Goal: Task Accomplishment & Management: Use online tool/utility

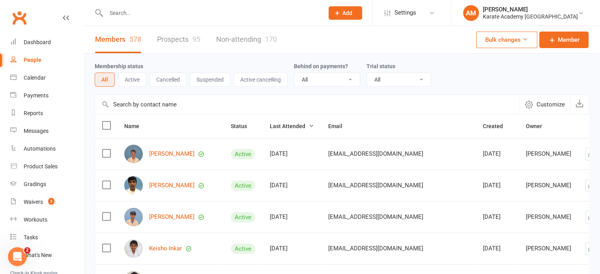
click at [163, 14] on input "text" at bounding box center [211, 12] width 215 height 11
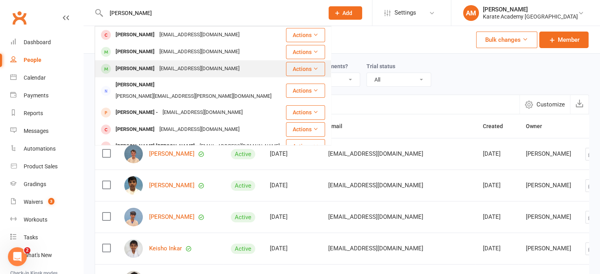
type input "sara"
click at [165, 65] on div "Deshmukh.sagar2078@gmail.com" at bounding box center [199, 68] width 85 height 11
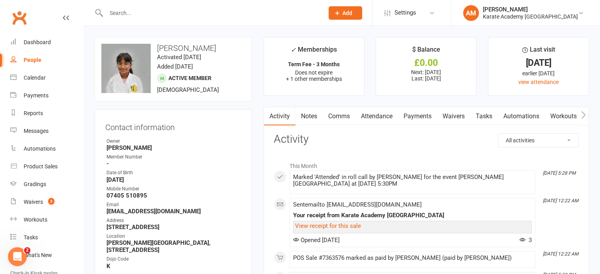
click at [428, 120] on link "Payments" at bounding box center [417, 116] width 39 height 18
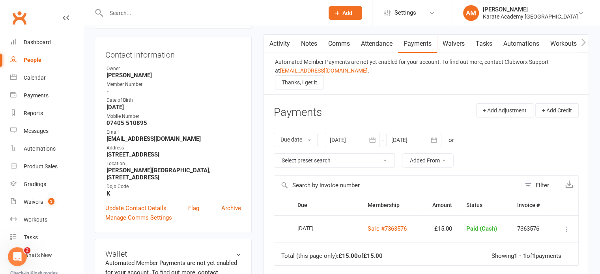
scroll to position [79, 0]
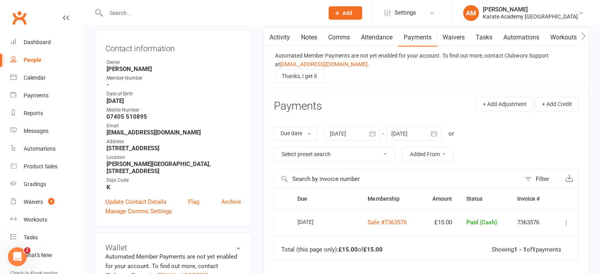
click at [373, 135] on icon "button" at bounding box center [373, 134] width 8 height 8
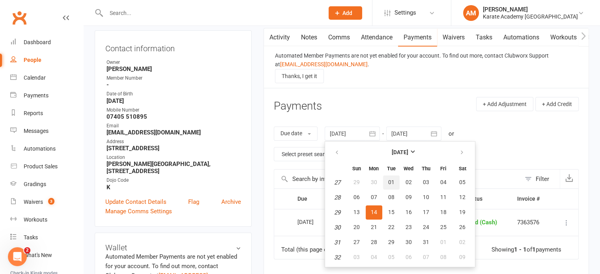
click at [392, 181] on span "01" at bounding box center [391, 182] width 6 height 6
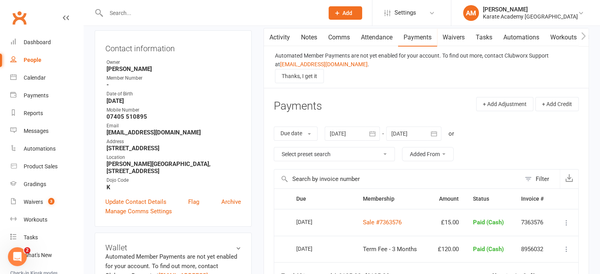
click at [376, 132] on icon "button" at bounding box center [373, 134] width 8 height 8
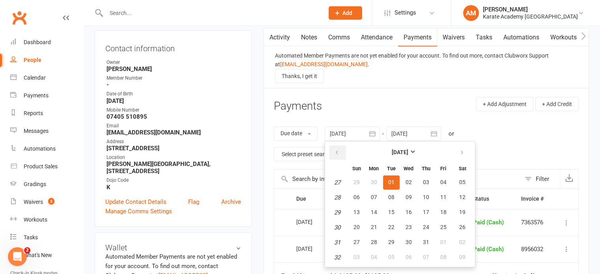
click at [340, 154] on icon "button" at bounding box center [337, 153] width 6 height 6
click at [358, 179] on span "01" at bounding box center [357, 182] width 6 height 6
type input "01 Jun 2025"
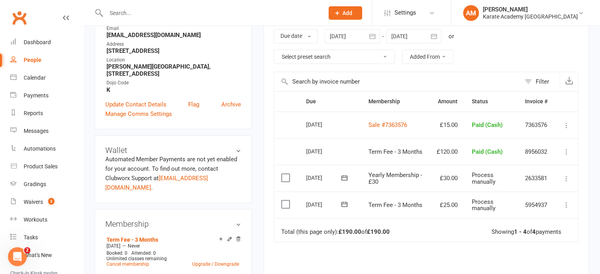
scroll to position [197, 0]
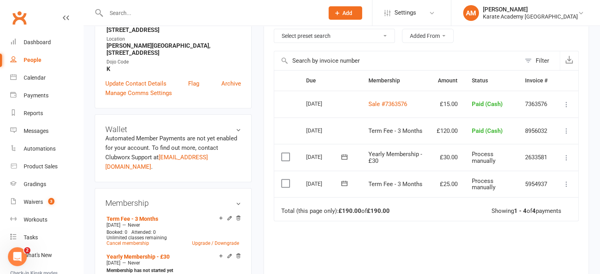
click at [286, 183] on label at bounding box center [286, 184] width 11 height 8
click at [286, 180] on input "checkbox" at bounding box center [283, 180] width 5 height 0
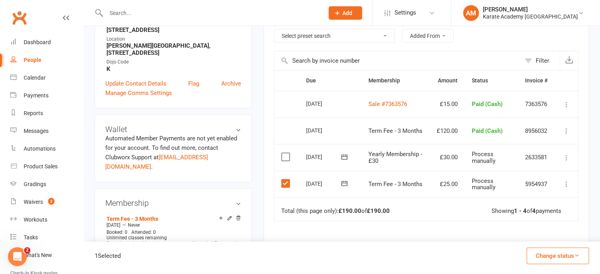
click at [289, 157] on label at bounding box center [286, 157] width 11 height 8
click at [287, 153] on input "checkbox" at bounding box center [283, 153] width 5 height 0
click at [577, 255] on icon "button" at bounding box center [577, 256] width 6 height 6
click at [541, 185] on link "Paid (Cash)" at bounding box center [550, 188] width 78 height 16
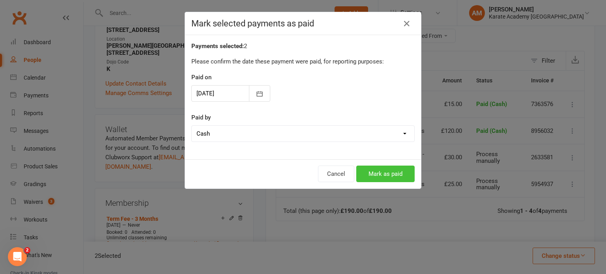
click at [385, 172] on button "Mark as paid" at bounding box center [385, 174] width 58 height 17
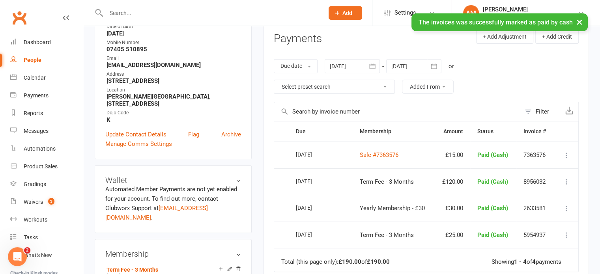
scroll to position [0, 0]
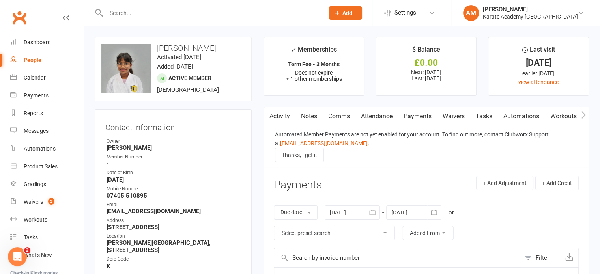
click at [139, 15] on input "text" at bounding box center [211, 12] width 215 height 11
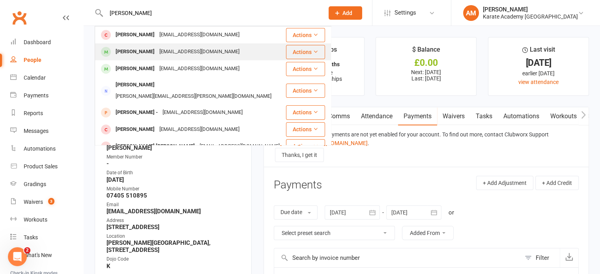
type input "sara"
click at [135, 50] on div "[PERSON_NAME]" at bounding box center [135, 51] width 44 height 11
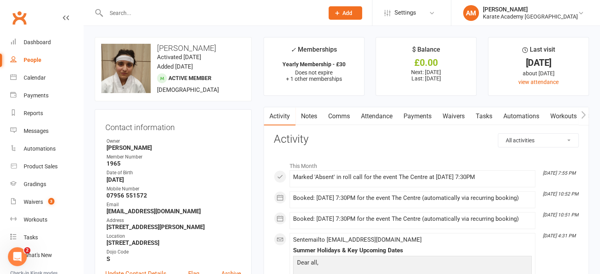
click at [414, 118] on link "Payments" at bounding box center [417, 116] width 39 height 18
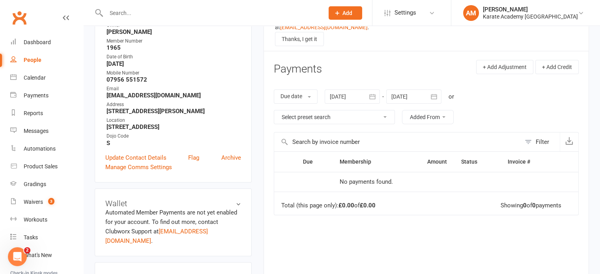
scroll to position [118, 0]
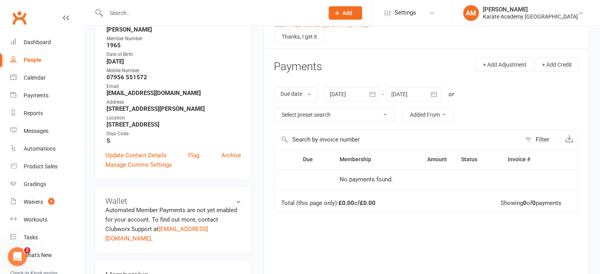
click at [373, 95] on icon "button" at bounding box center [373, 94] width 8 height 8
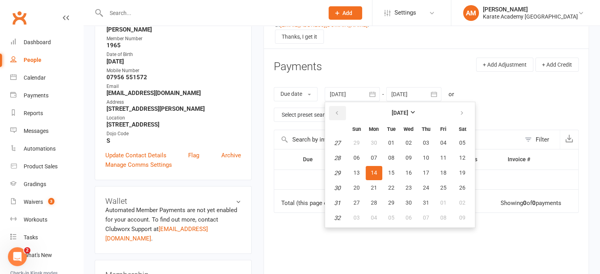
click at [336, 112] on icon "button" at bounding box center [337, 113] width 6 height 6
click at [389, 142] on span "01" at bounding box center [391, 143] width 6 height 6
type input "01 Apr 2025"
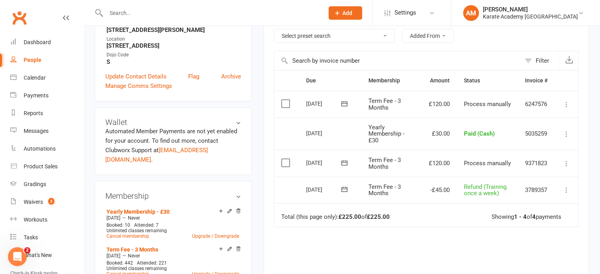
scroll to position [197, 0]
click at [566, 161] on icon at bounding box center [567, 164] width 8 height 8
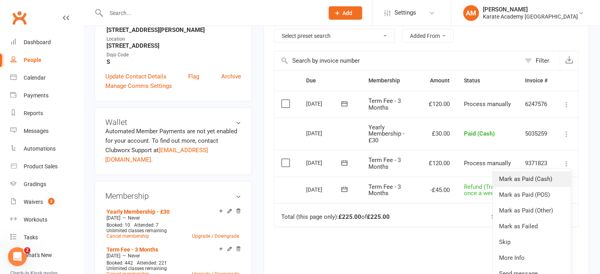
click at [560, 174] on link "Mark as Paid (Cash)" at bounding box center [532, 179] width 78 height 16
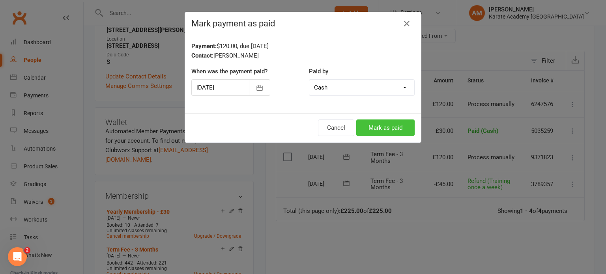
click at [396, 126] on button "Mark as paid" at bounding box center [385, 128] width 58 height 17
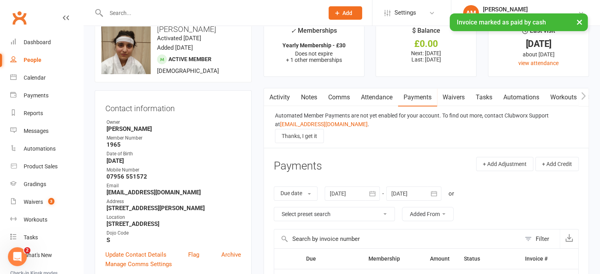
scroll to position [0, 0]
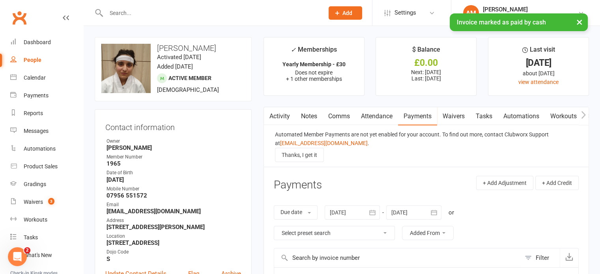
click at [388, 112] on link "Attendance" at bounding box center [377, 116] width 43 height 18
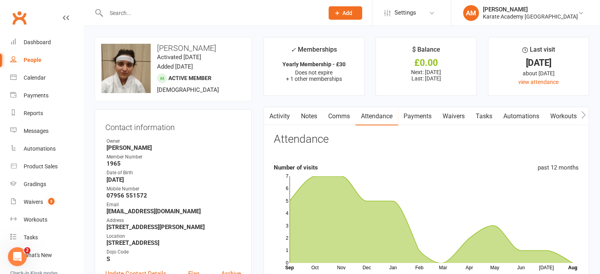
click at [26, 60] on div "People" at bounding box center [33, 60] width 18 height 6
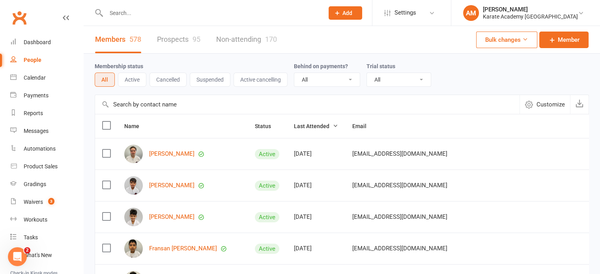
click at [295, 107] on input "text" at bounding box center [307, 104] width 425 height 19
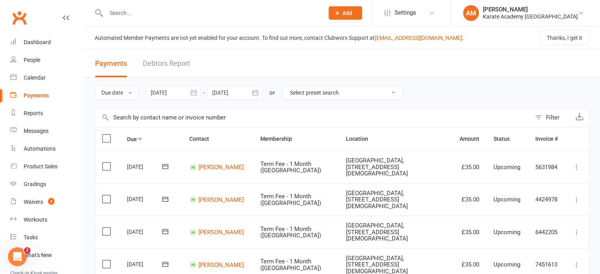
click at [461, 92] on div "Due date Due date Date paid Date failed 14 Jul 2025 July 2025 Sun Mon Tue Wed T…" at bounding box center [342, 93] width 495 height 30
click at [199, 91] on button "button" at bounding box center [194, 93] width 14 height 14
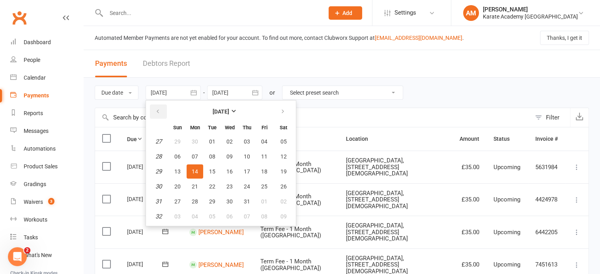
click at [161, 110] on icon "button" at bounding box center [158, 112] width 6 height 6
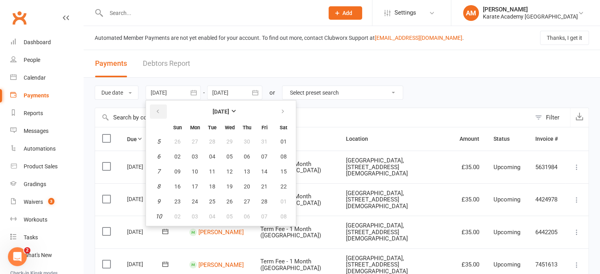
click at [161, 110] on icon "button" at bounding box center [158, 112] width 6 height 6
click at [283, 110] on icon "button" at bounding box center [283, 112] width 6 height 6
click at [229, 141] on span "01" at bounding box center [230, 142] width 6 height 6
type input "[DATE]"
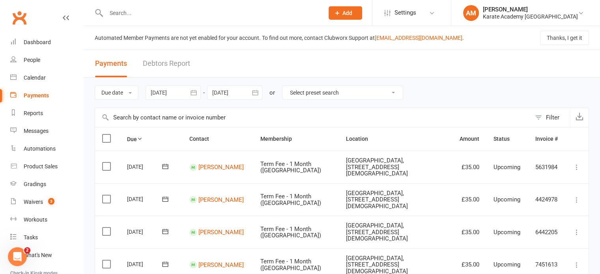
click at [434, 90] on div "Due date Due date Date paid Date failed 01 Jan 2025 January 2025 Sun Mon Tue We…" at bounding box center [342, 93] width 495 height 30
click at [440, 92] on div "Due date Due date Date paid Date failed 01 Jan 2025 January 2025 Sun Mon Tue We…" at bounding box center [342, 93] width 495 height 30
click at [422, 92] on div "Due date Due date Date paid Date failed 01 Jan 2025 January 2025 Sun Mon Tue We…" at bounding box center [342, 93] width 495 height 30
click at [322, 119] on input "text" at bounding box center [313, 117] width 436 height 19
click at [310, 118] on input "text" at bounding box center [313, 117] width 436 height 19
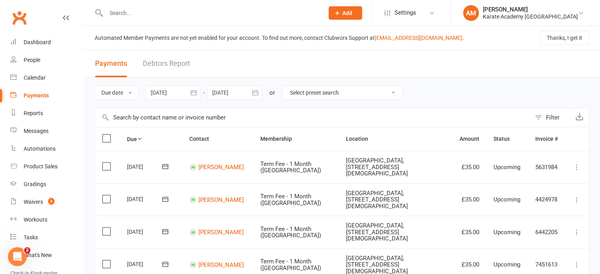
click at [317, 64] on header "Payments Debtors Report" at bounding box center [342, 64] width 517 height 28
click at [314, 19] on div at bounding box center [207, 13] width 224 height 26
click at [304, 118] on input "text" at bounding box center [313, 117] width 436 height 19
click at [319, 114] on input "text" at bounding box center [313, 117] width 436 height 19
click at [315, 52] on header "Payments Debtors Report" at bounding box center [342, 64] width 517 height 28
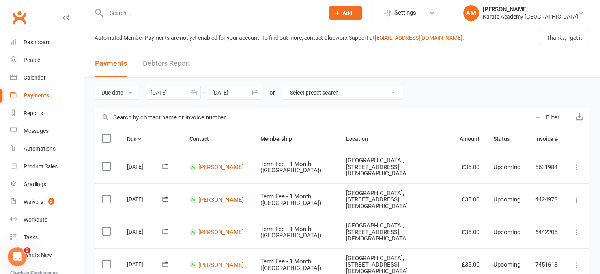
drag, startPoint x: 315, startPoint y: 18, endPoint x: 315, endPoint y: 0, distance: 18.2
click at [315, 17] on input "text" at bounding box center [211, 12] width 215 height 11
click at [317, 116] on input "text" at bounding box center [313, 117] width 436 height 19
click at [308, 118] on input "text" at bounding box center [313, 117] width 436 height 19
click at [298, 121] on input "text" at bounding box center [313, 117] width 436 height 19
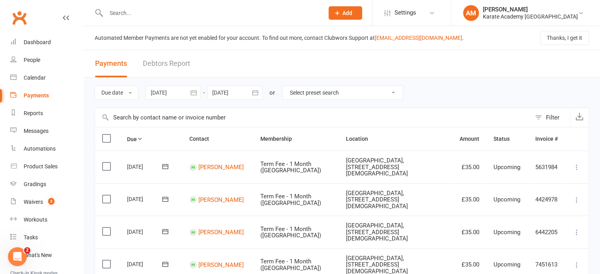
click at [308, 110] on input "text" at bounding box center [313, 117] width 436 height 19
click at [539, 117] on button "Filter" at bounding box center [550, 117] width 39 height 19
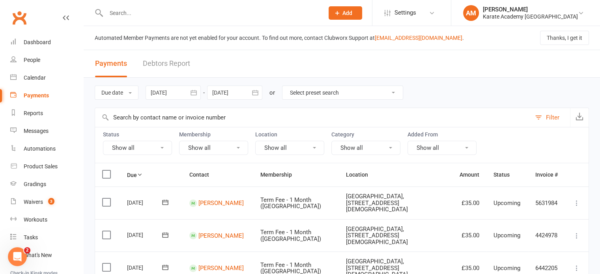
click at [365, 146] on button "Show all" at bounding box center [366, 148] width 69 height 14
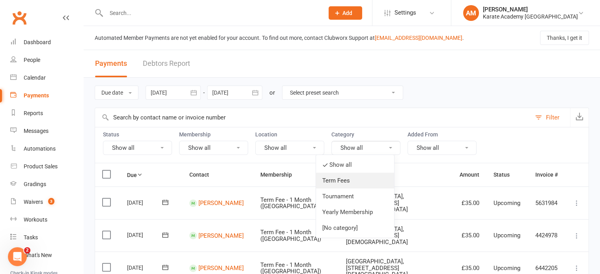
click at [355, 179] on link "Term Fees" at bounding box center [355, 181] width 78 height 16
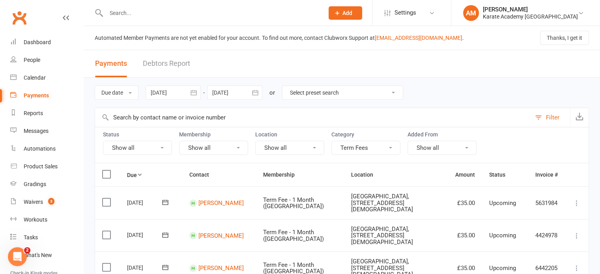
click at [375, 145] on button "Term Fees" at bounding box center [366, 148] width 69 height 14
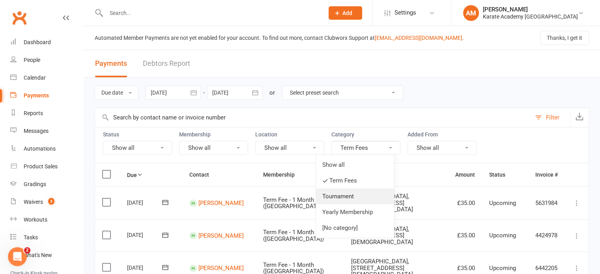
click at [358, 193] on link "Tournament" at bounding box center [355, 197] width 78 height 16
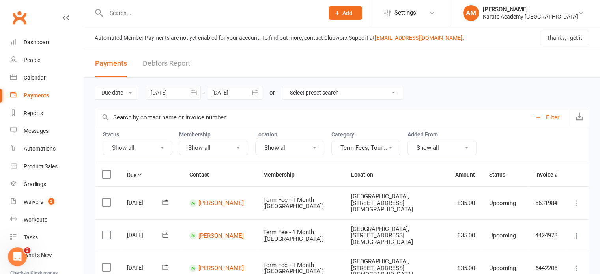
click at [374, 147] on button "Term Fees, Tour..." at bounding box center [366, 148] width 69 height 14
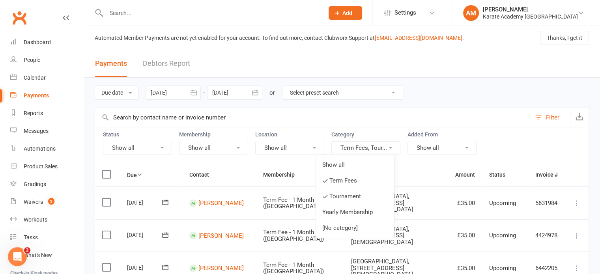
click at [360, 210] on link "Yearly Membership" at bounding box center [355, 212] width 78 height 16
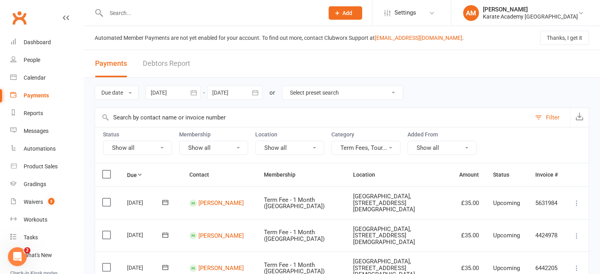
click at [370, 146] on button "Term Fees, Tour..." at bounding box center [366, 148] width 69 height 14
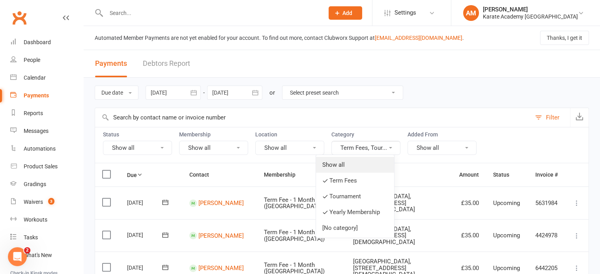
click at [358, 166] on link "Show all" at bounding box center [355, 165] width 78 height 16
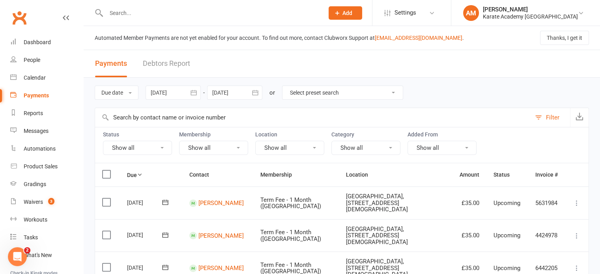
click at [370, 148] on button "Show all" at bounding box center [366, 148] width 69 height 14
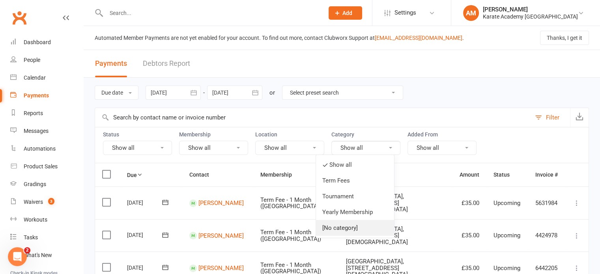
click at [366, 227] on link "[No category]" at bounding box center [355, 228] width 78 height 16
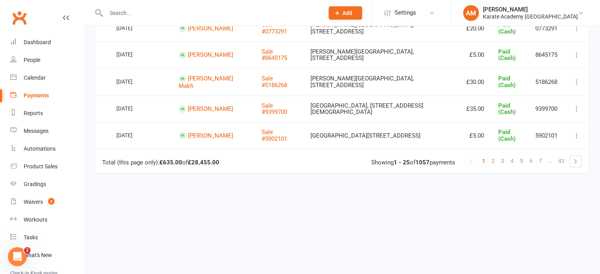
scroll to position [710, 0]
click at [496, 159] on link "2" at bounding box center [493, 160] width 9 height 11
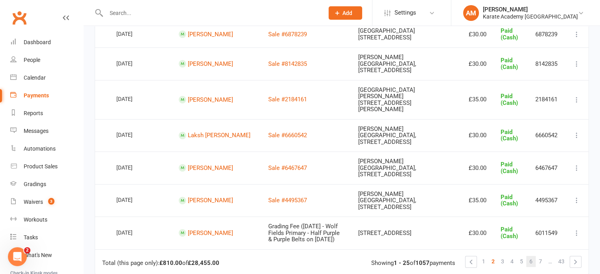
scroll to position [827, 0]
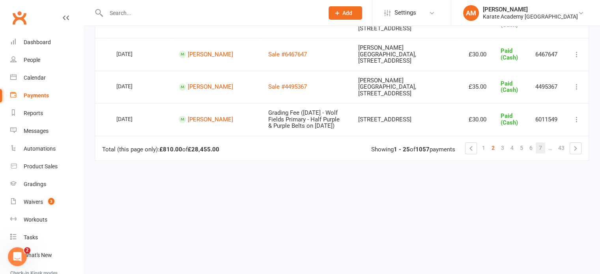
click at [537, 154] on link "7" at bounding box center [540, 147] width 9 height 11
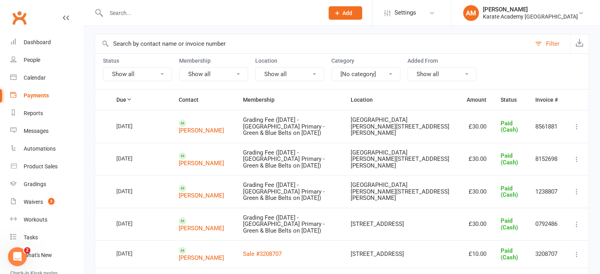
scroll to position [58, 0]
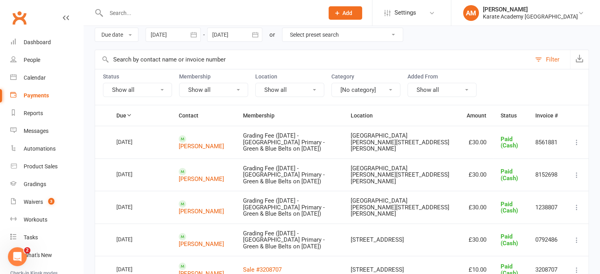
click at [392, 92] on button "[No category]" at bounding box center [366, 90] width 69 height 14
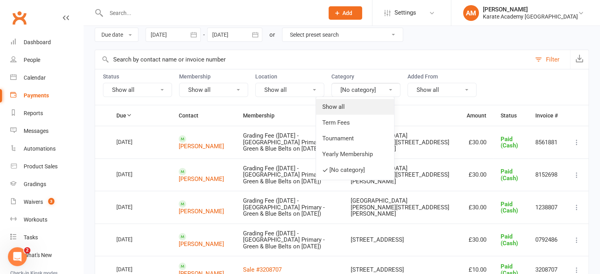
click at [371, 108] on link "Show all" at bounding box center [355, 107] width 78 height 16
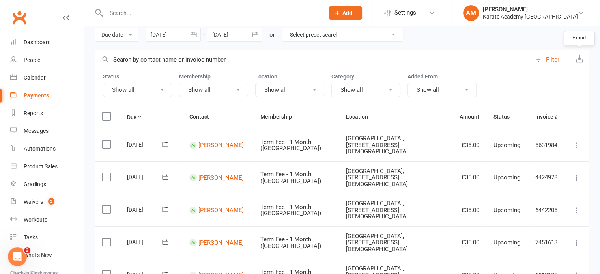
click at [579, 58] on icon "button" at bounding box center [580, 58] width 8 height 8
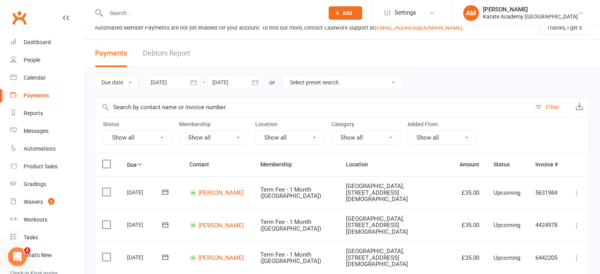
scroll to position [0, 0]
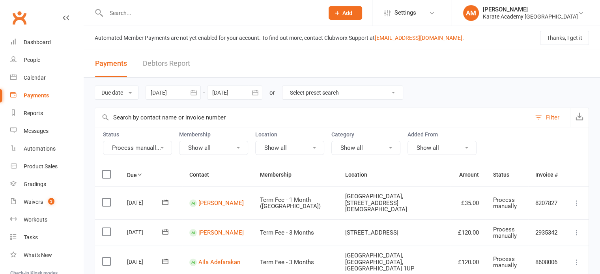
click at [280, 147] on button "Show all" at bounding box center [289, 148] width 69 height 14
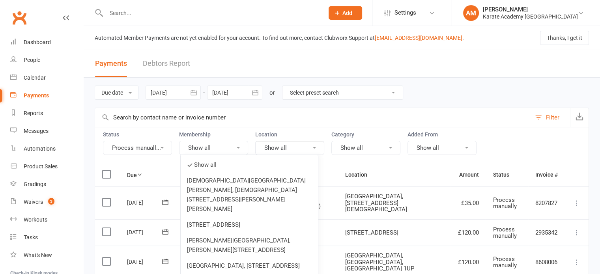
click at [280, 147] on button "Show all" at bounding box center [289, 148] width 69 height 14
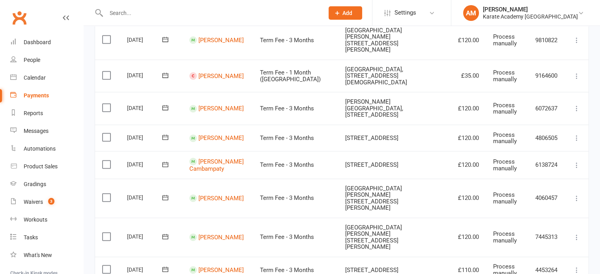
scroll to position [720, 0]
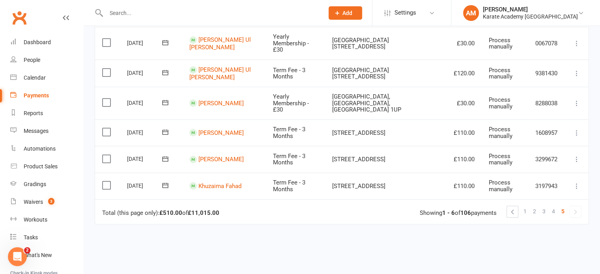
scroll to position [173, 0]
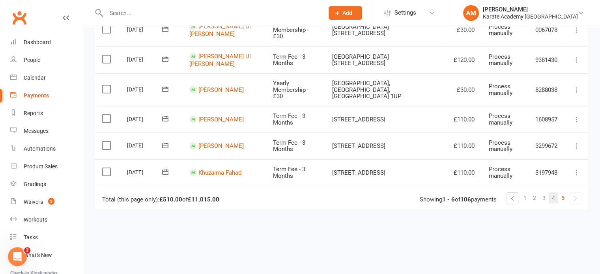
click at [553, 193] on span "4" at bounding box center [553, 198] width 3 height 11
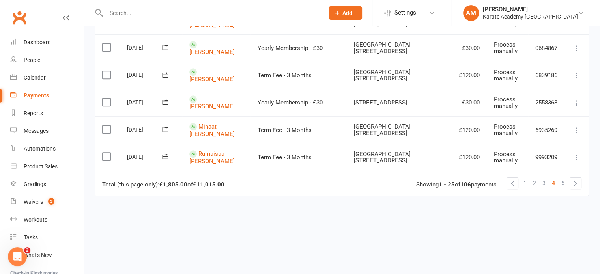
scroll to position [805, 0]
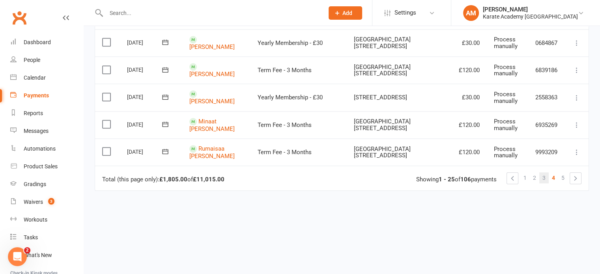
click at [544, 172] on span "3" at bounding box center [544, 177] width 3 height 11
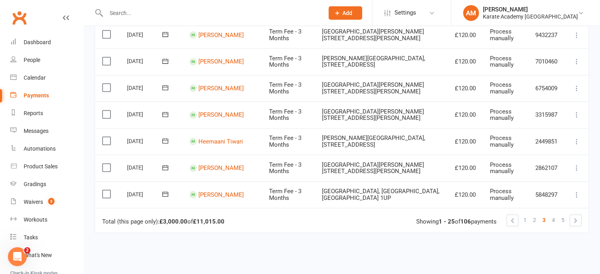
scroll to position [721, 0]
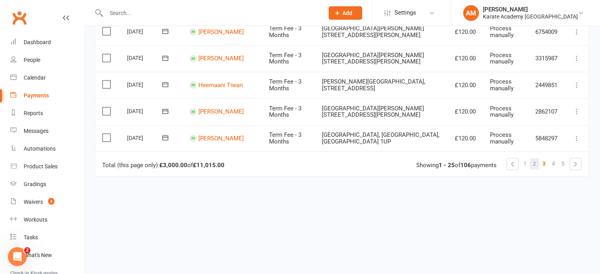
click at [534, 158] on span "2" at bounding box center [534, 163] width 3 height 11
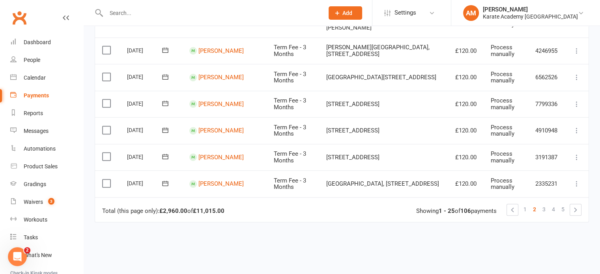
scroll to position [718, 0]
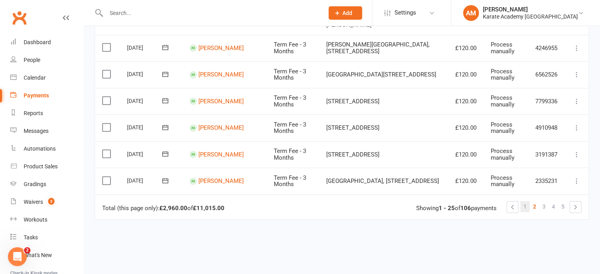
click at [524, 201] on span "1" at bounding box center [525, 206] width 3 height 11
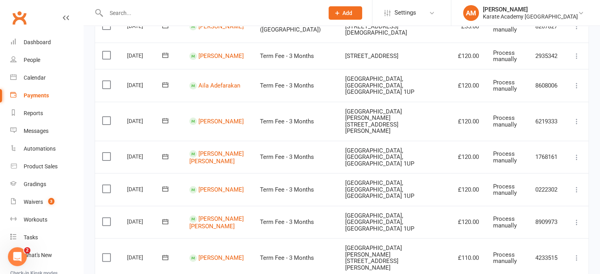
scroll to position [0, 0]
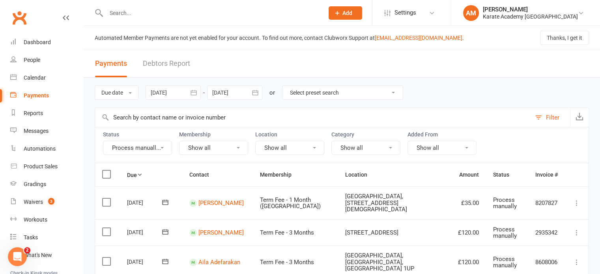
click at [256, 94] on icon "button" at bounding box center [255, 93] width 8 height 8
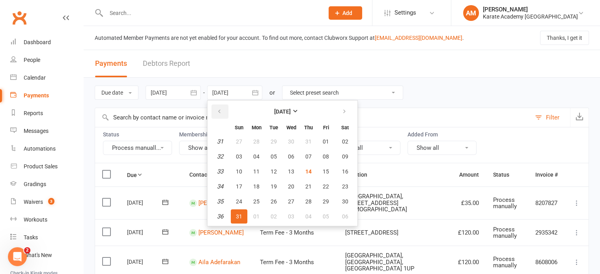
click at [218, 110] on icon "button" at bounding box center [220, 112] width 6 height 6
click at [259, 200] on span "30" at bounding box center [256, 202] width 6 height 6
type input "30 Jun 2025"
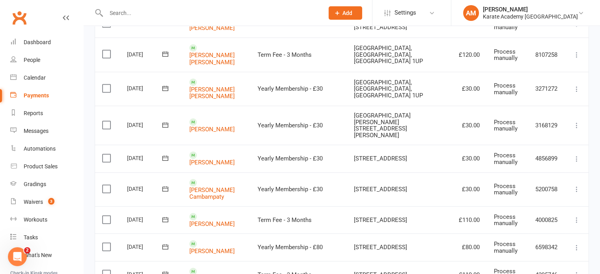
scroll to position [355, 0]
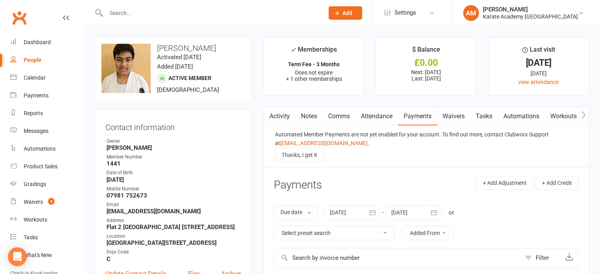
click at [259, 99] on main "✓ Memberships Term Fee - 3 Months Does not expire + 1 other memberships $ Balan…" at bounding box center [426, 245] width 337 height 416
click at [388, 116] on link "Attendance" at bounding box center [377, 116] width 43 height 18
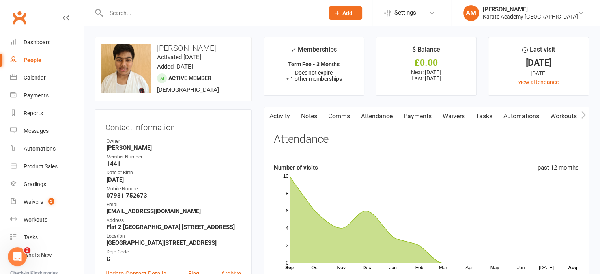
click at [426, 119] on link "Payments" at bounding box center [417, 116] width 39 height 18
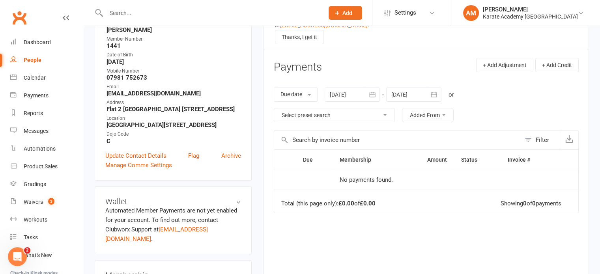
scroll to position [118, 0]
click at [372, 94] on icon "button" at bounding box center [373, 94] width 8 height 8
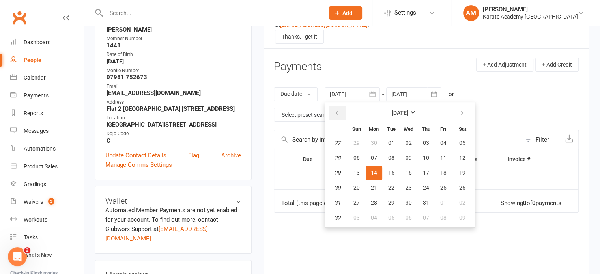
click at [338, 112] on icon "button" at bounding box center [337, 113] width 6 height 6
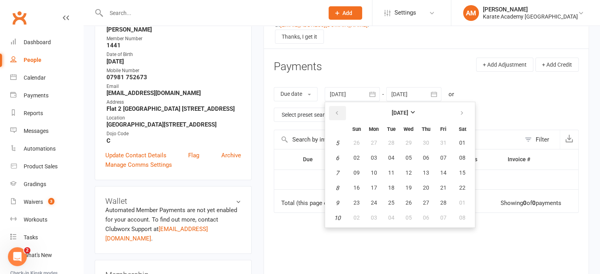
click at [338, 112] on icon "button" at bounding box center [337, 113] width 6 height 6
click at [405, 140] on button "01" at bounding box center [409, 143] width 17 height 14
type input "01 Jan 2025"
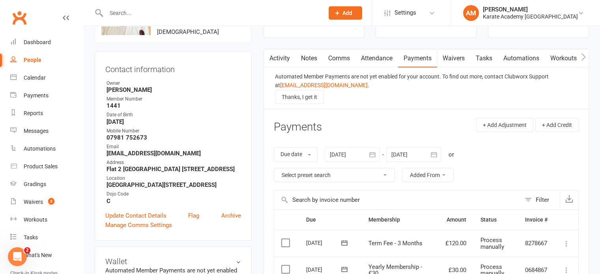
scroll to position [39, 0]
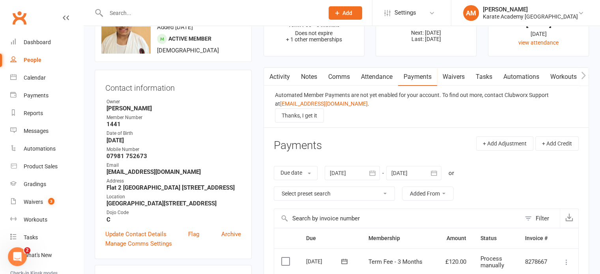
click at [382, 78] on link "Attendance" at bounding box center [377, 77] width 43 height 18
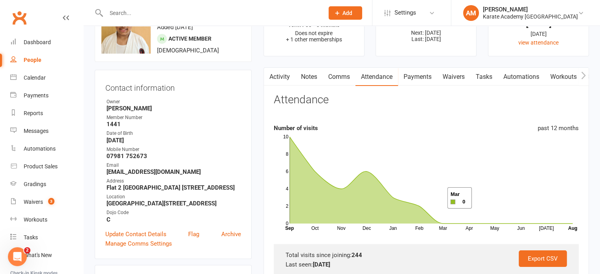
click at [408, 77] on link "Payments" at bounding box center [417, 77] width 39 height 18
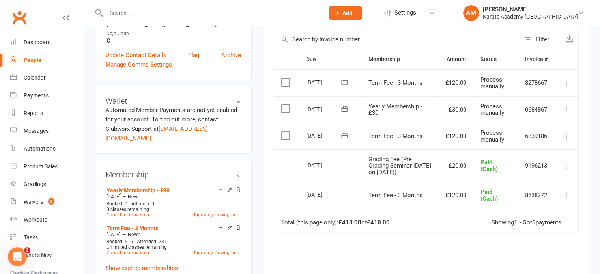
scroll to position [237, 0]
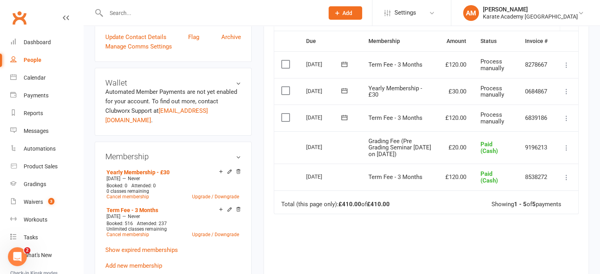
click at [566, 118] on icon at bounding box center [567, 118] width 8 height 8
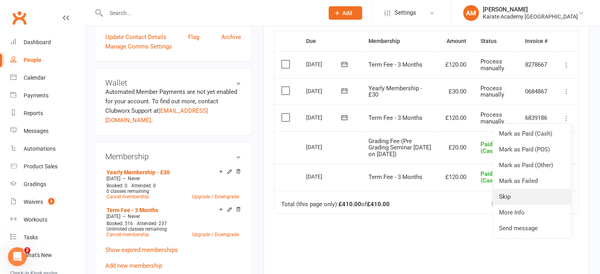
click at [528, 193] on link "Skip" at bounding box center [532, 197] width 78 height 16
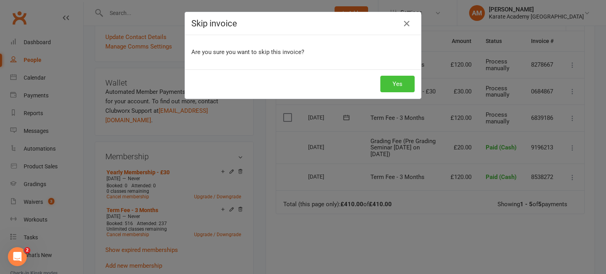
click at [401, 82] on button "Yes" at bounding box center [397, 84] width 34 height 17
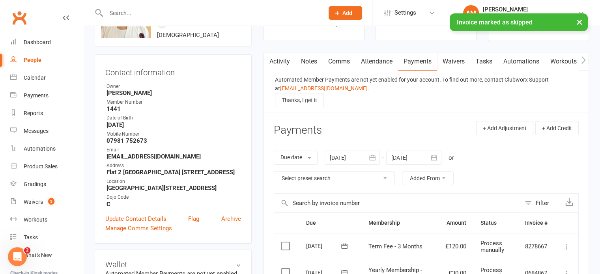
scroll to position [0, 0]
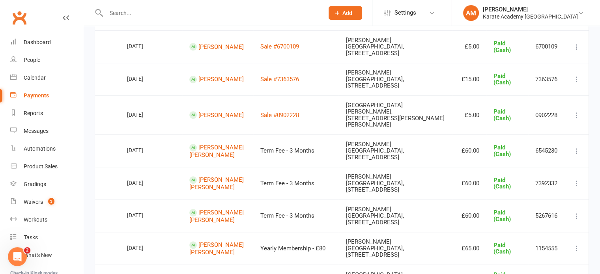
scroll to position [710, 0]
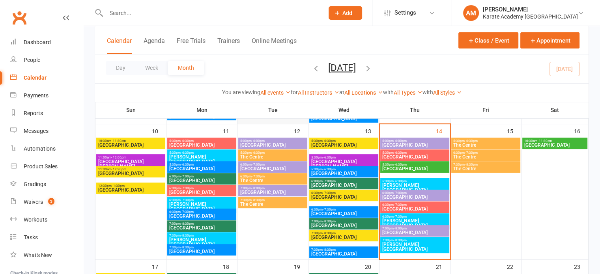
scroll to position [316, 0]
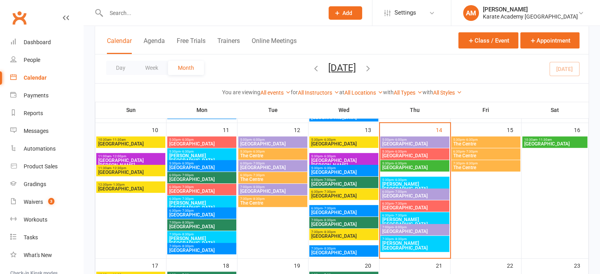
click at [134, 142] on span "[GEOGRAPHIC_DATA]" at bounding box center [131, 144] width 66 height 5
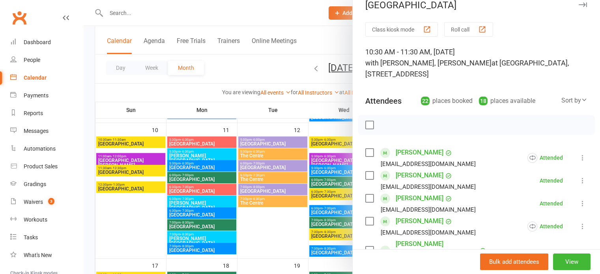
scroll to position [0, 0]
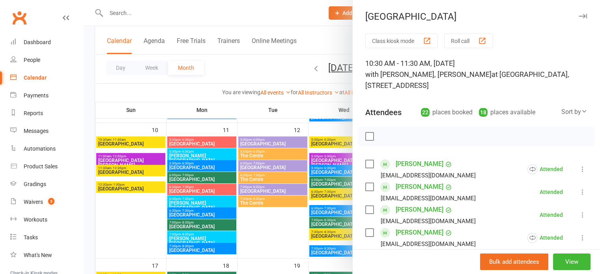
click at [579, 15] on icon "button" at bounding box center [583, 16] width 8 height 5
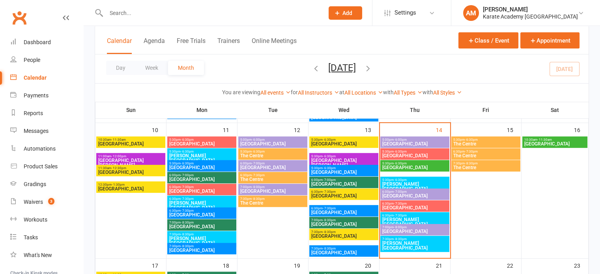
click at [133, 158] on span "[GEOGRAPHIC_DATA][PERSON_NAME]" at bounding box center [131, 162] width 66 height 9
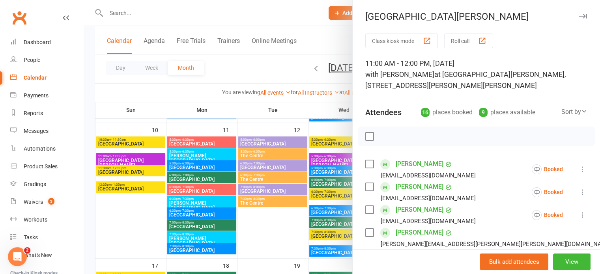
click at [579, 14] on icon "button" at bounding box center [583, 16] width 8 height 5
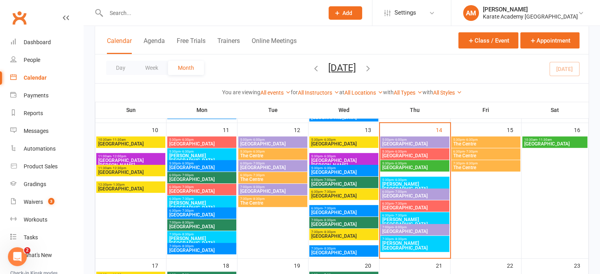
click at [199, 154] on span "[PERSON_NAME][GEOGRAPHIC_DATA]" at bounding box center [202, 158] width 66 height 9
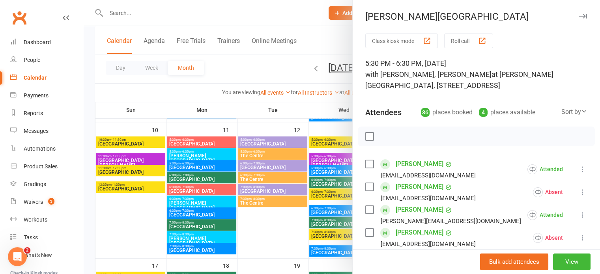
click at [579, 16] on icon "button" at bounding box center [583, 16] width 8 height 5
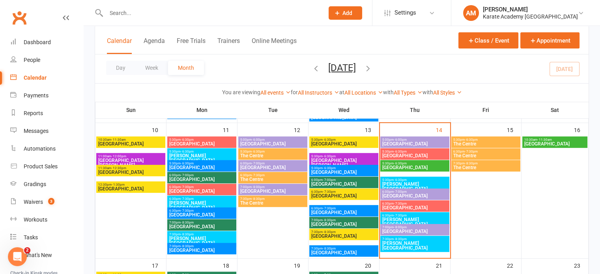
click at [200, 164] on span "5:30pm - 6:30pm" at bounding box center [202, 164] width 66 height 4
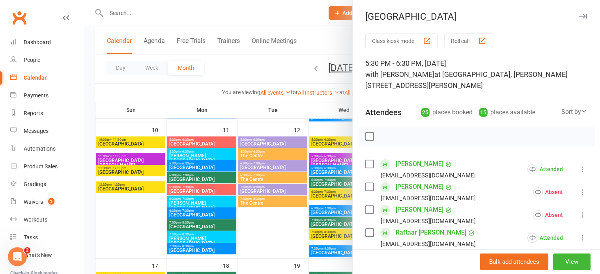
click at [579, 17] on icon "button" at bounding box center [583, 16] width 8 height 5
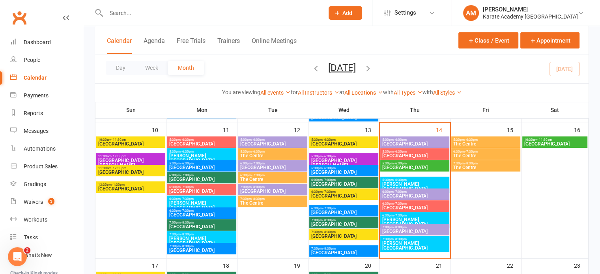
click at [208, 179] on span "[GEOGRAPHIC_DATA]" at bounding box center [202, 179] width 66 height 5
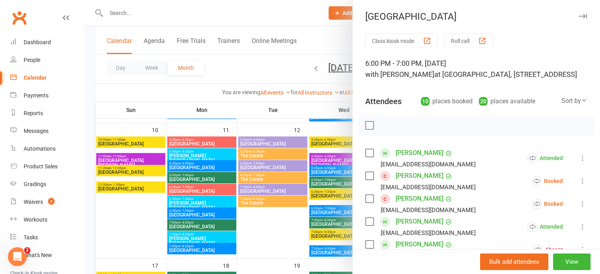
click at [578, 13] on button "button" at bounding box center [582, 15] width 9 height 9
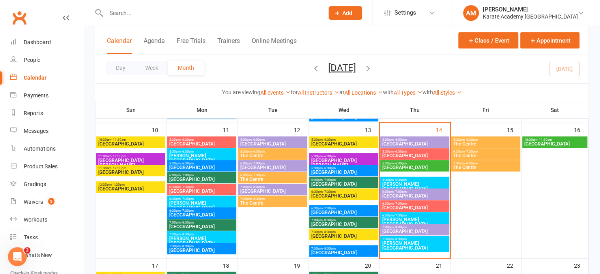
click at [217, 177] on span "[GEOGRAPHIC_DATA]" at bounding box center [202, 179] width 66 height 5
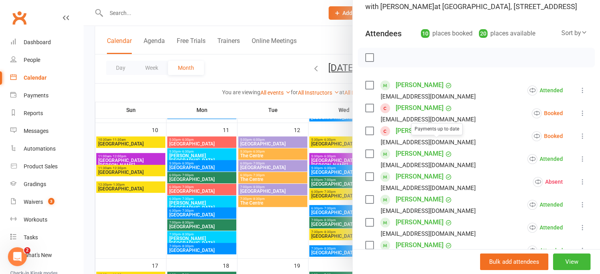
scroll to position [118, 0]
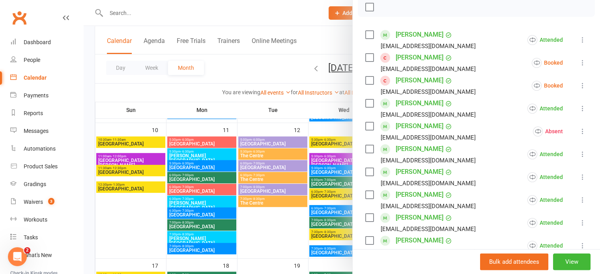
click at [579, 67] on icon at bounding box center [583, 63] width 8 height 8
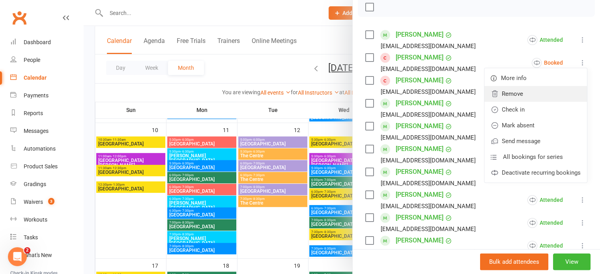
click at [525, 102] on link "Remove" at bounding box center [536, 94] width 103 height 16
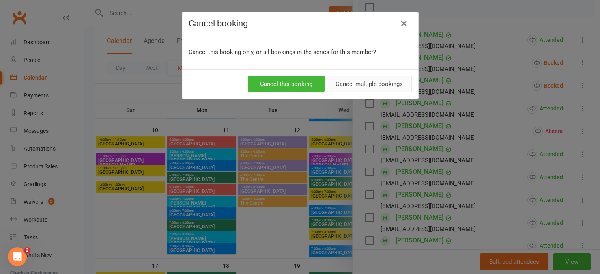
click at [350, 83] on button "Cancel multiple bookings" at bounding box center [369, 84] width 85 height 17
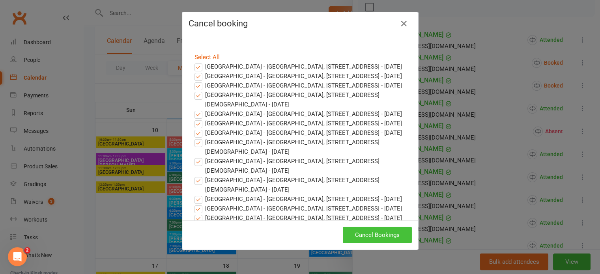
click at [366, 233] on button "Cancel Bookings" at bounding box center [377, 235] width 69 height 17
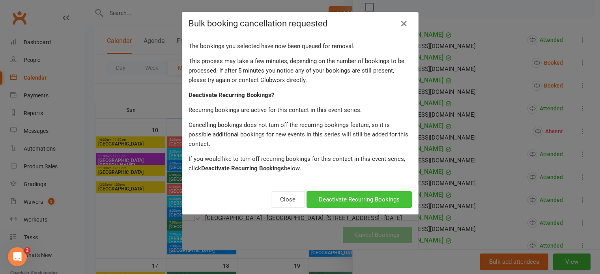
click at [360, 191] on button "Deactivate Recurring Bookings" at bounding box center [359, 199] width 105 height 17
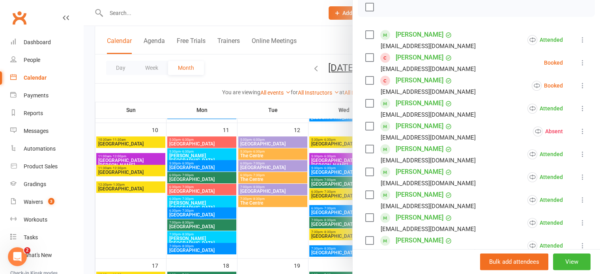
click at [579, 90] on icon at bounding box center [583, 86] width 8 height 8
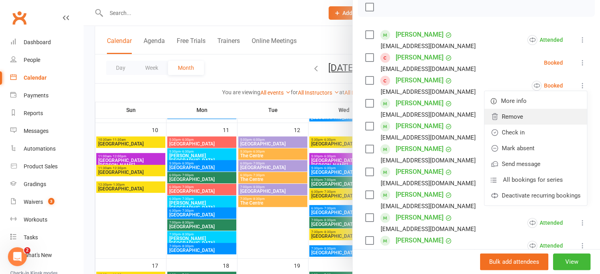
click at [524, 125] on link "Remove" at bounding box center [536, 117] width 103 height 16
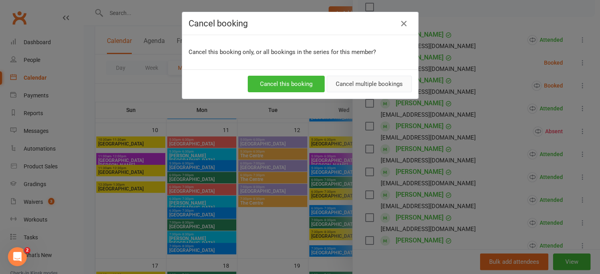
click at [350, 81] on button "Cancel multiple bookings" at bounding box center [369, 84] width 85 height 17
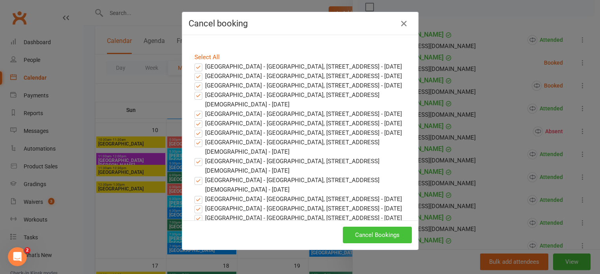
click at [371, 233] on button "Cancel Bookings" at bounding box center [377, 235] width 69 height 17
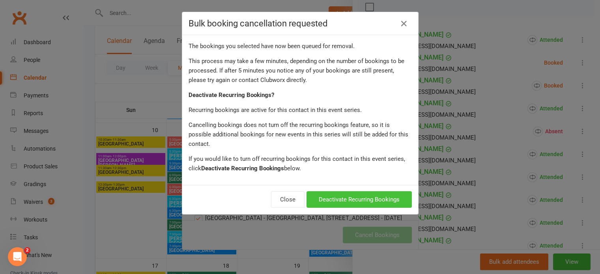
click at [371, 191] on button "Deactivate Recurring Bookings" at bounding box center [359, 199] width 105 height 17
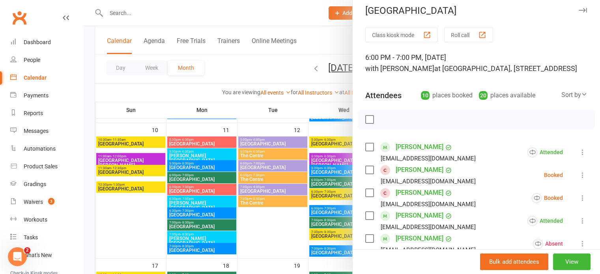
scroll to position [0, 0]
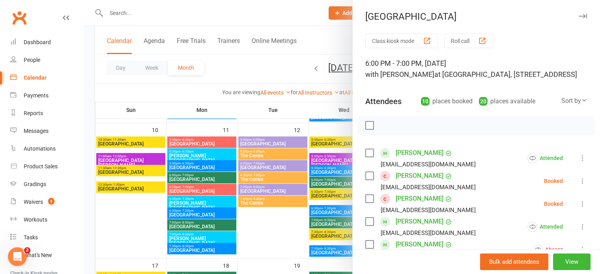
click at [579, 15] on icon "button" at bounding box center [583, 16] width 8 height 5
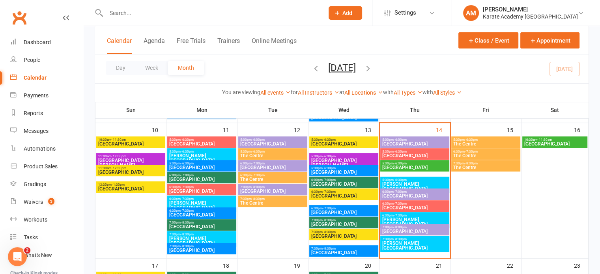
click at [201, 227] on span "[GEOGRAPHIC_DATA]" at bounding box center [202, 227] width 66 height 5
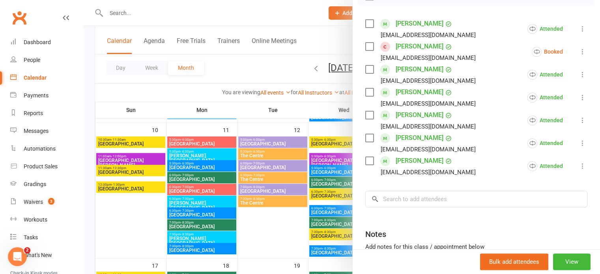
scroll to position [131, 0]
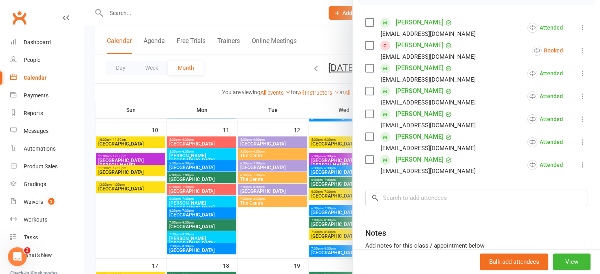
click at [579, 54] on icon at bounding box center [583, 51] width 8 height 8
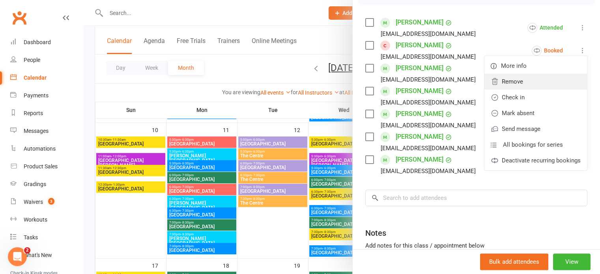
click at [516, 90] on link "Remove" at bounding box center [536, 82] width 103 height 16
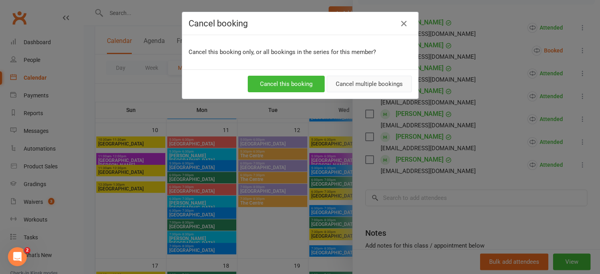
click at [378, 80] on button "Cancel multiple bookings" at bounding box center [369, 84] width 85 height 17
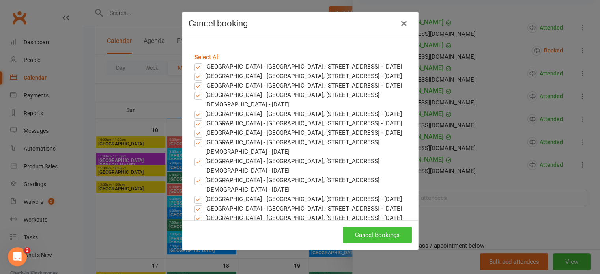
click at [374, 232] on button "Cancel Bookings" at bounding box center [377, 235] width 69 height 17
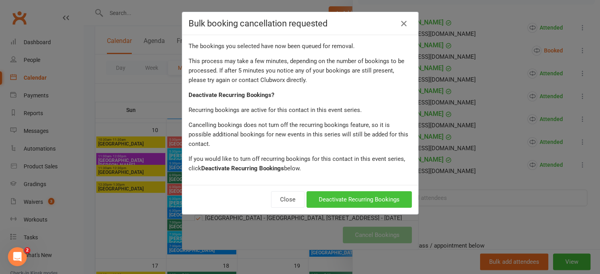
click at [380, 191] on button "Deactivate Recurring Bookings" at bounding box center [359, 199] width 105 height 17
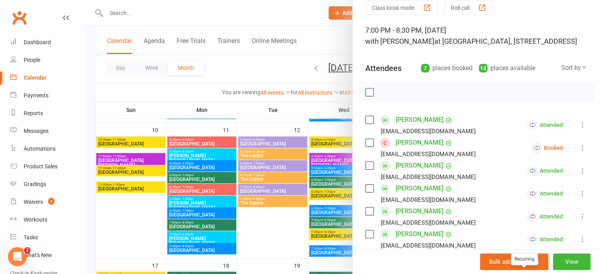
scroll to position [0, 0]
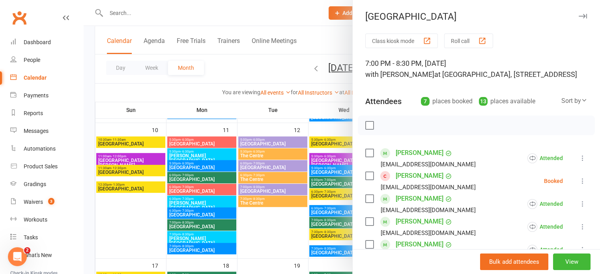
click at [579, 15] on icon "button" at bounding box center [583, 16] width 8 height 5
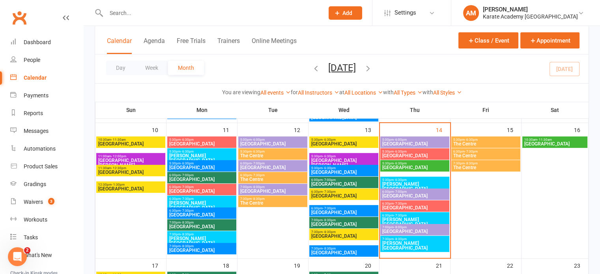
click at [282, 140] on span "5:00pm - 6:00pm" at bounding box center [273, 140] width 66 height 4
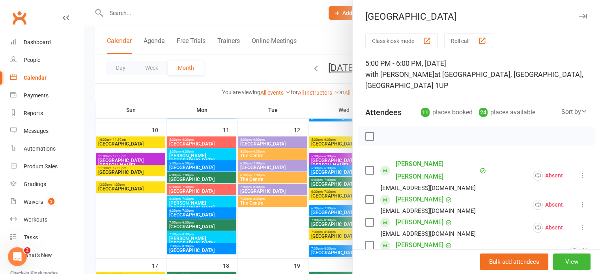
click at [579, 16] on icon "button" at bounding box center [583, 16] width 8 height 5
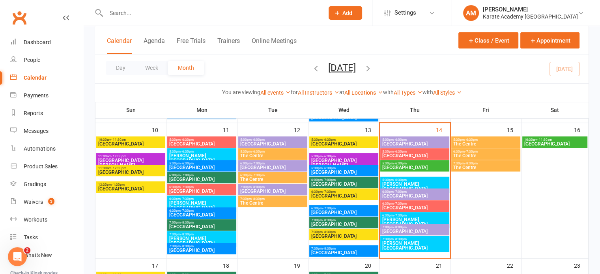
click at [293, 165] on span "[GEOGRAPHIC_DATA]" at bounding box center [273, 167] width 66 height 5
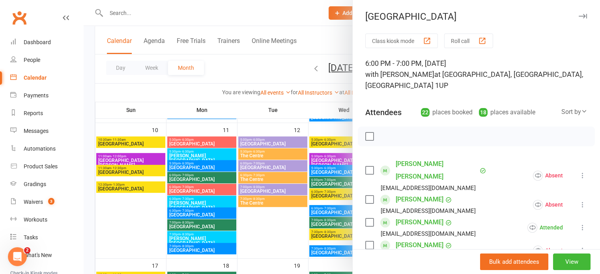
click at [579, 14] on icon "button" at bounding box center [583, 16] width 8 height 5
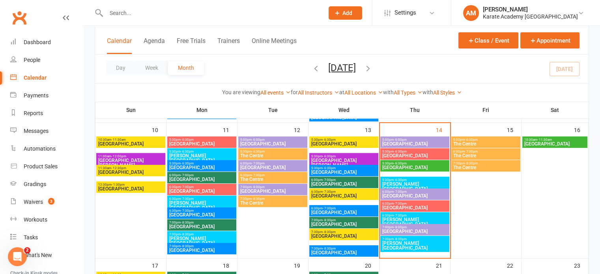
click at [291, 175] on span "6:30pm - 7:30pm" at bounding box center [273, 176] width 66 height 4
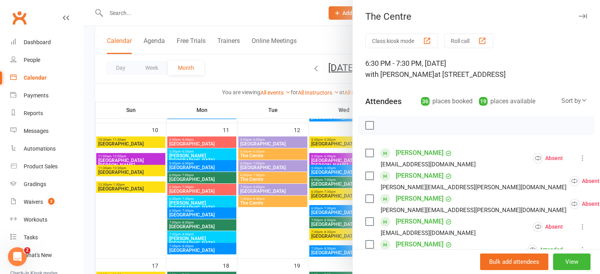
click at [579, 17] on icon "button" at bounding box center [583, 16] width 8 height 5
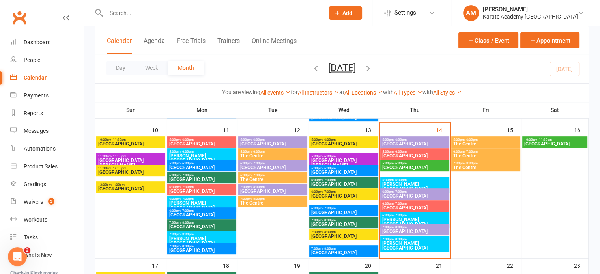
click at [259, 201] on span "The Centre" at bounding box center [273, 203] width 66 height 5
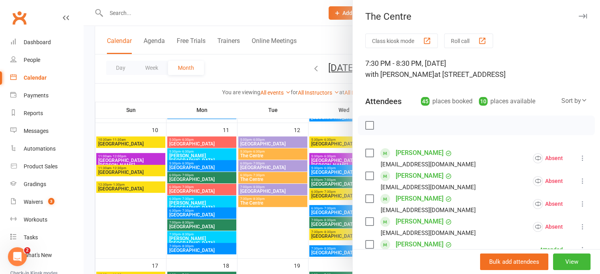
click at [578, 14] on div "The Centre" at bounding box center [476, 16] width 247 height 11
click at [579, 15] on icon "button" at bounding box center [583, 16] width 8 height 5
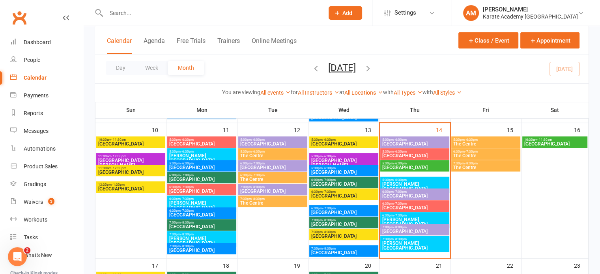
click at [281, 156] on span "The Centre" at bounding box center [273, 156] width 66 height 5
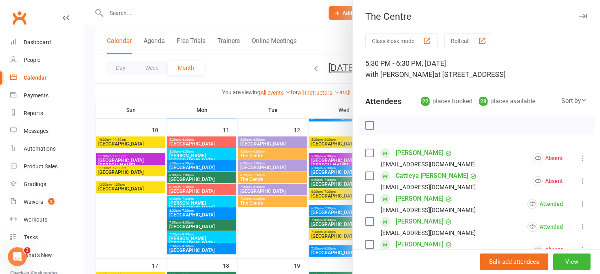
click at [578, 13] on button "button" at bounding box center [582, 15] width 9 height 9
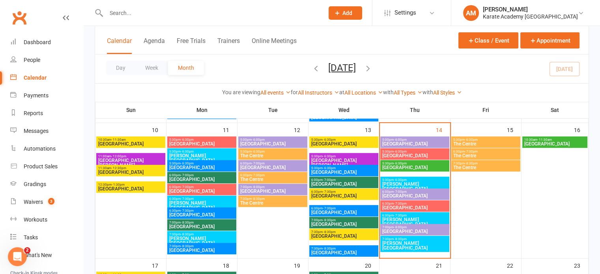
click at [344, 146] on span "[GEOGRAPHIC_DATA]" at bounding box center [344, 144] width 66 height 5
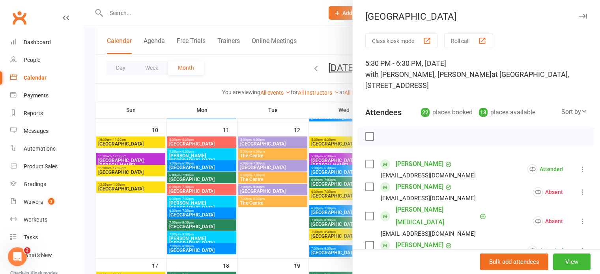
click at [579, 15] on icon "button" at bounding box center [583, 16] width 8 height 5
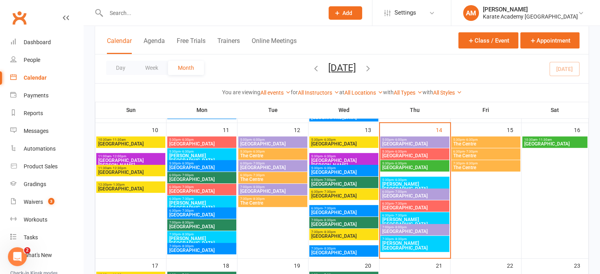
click at [345, 158] on span "[GEOGRAPHIC_DATA][PERSON_NAME]" at bounding box center [344, 162] width 66 height 9
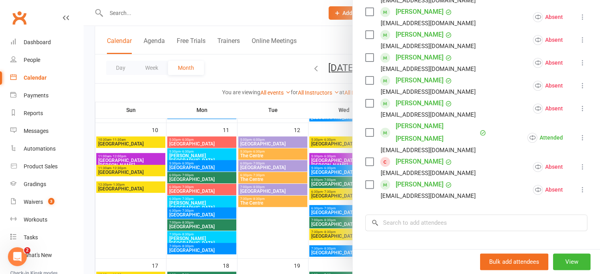
scroll to position [222, 0]
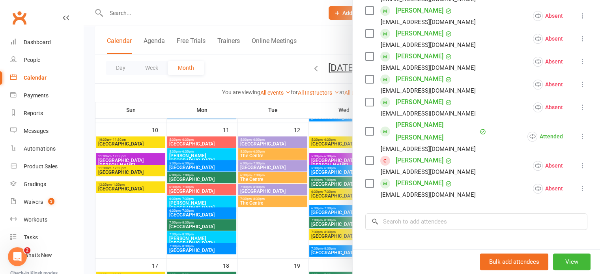
click at [579, 162] on icon at bounding box center [583, 166] width 8 height 8
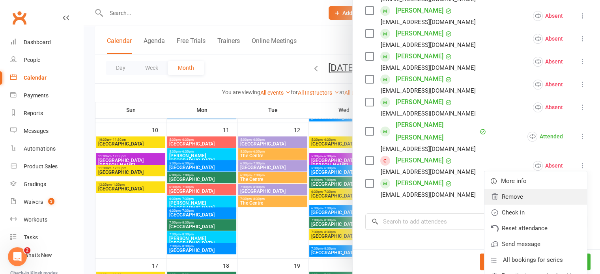
click at [527, 189] on link "Remove" at bounding box center [536, 197] width 103 height 16
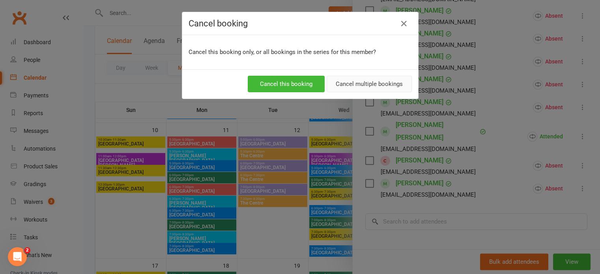
click at [383, 86] on button "Cancel multiple bookings" at bounding box center [369, 84] width 85 height 17
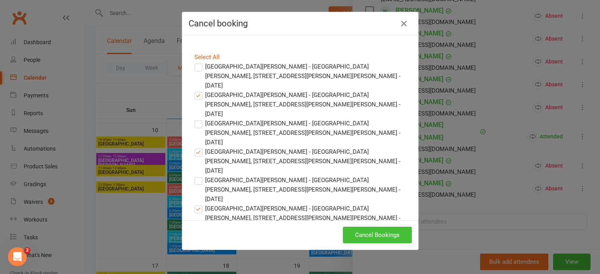
click at [373, 233] on button "Cancel Bookings" at bounding box center [377, 235] width 69 height 17
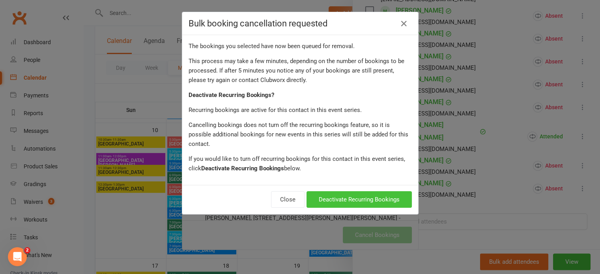
click at [363, 193] on button "Deactivate Recurring Bookings" at bounding box center [359, 199] width 105 height 17
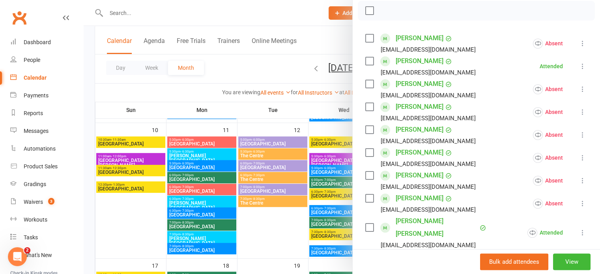
scroll to position [0, 0]
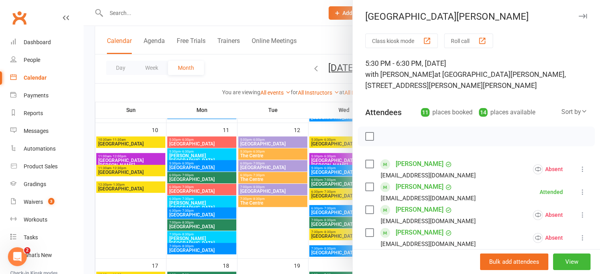
click at [579, 16] on icon "button" at bounding box center [583, 16] width 8 height 5
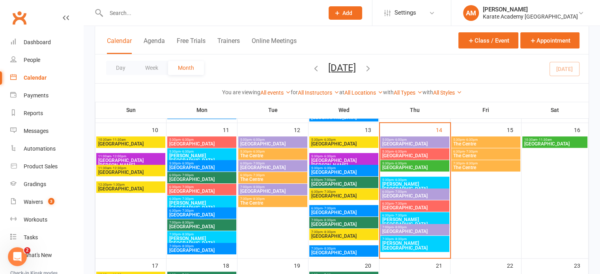
click at [137, 156] on span "11:00am - 12:00pm" at bounding box center [131, 157] width 66 height 4
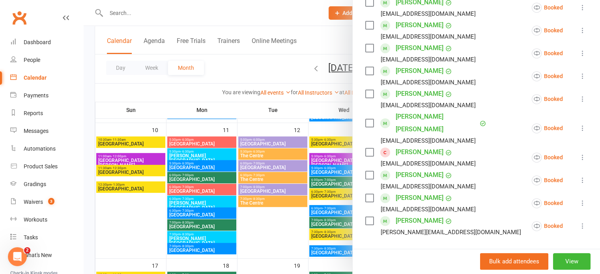
scroll to position [316, 0]
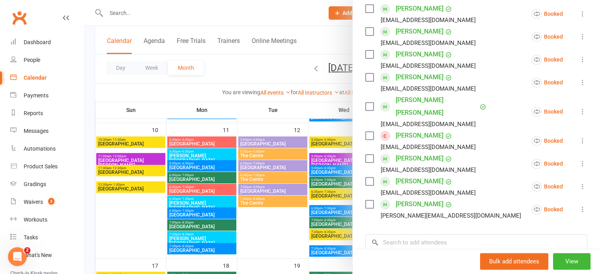
click at [579, 137] on icon at bounding box center [583, 141] width 8 height 8
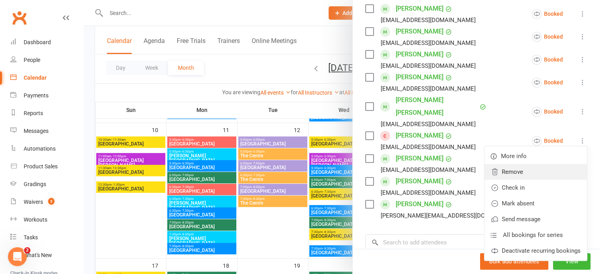
click at [498, 164] on link "Remove" at bounding box center [536, 172] width 103 height 16
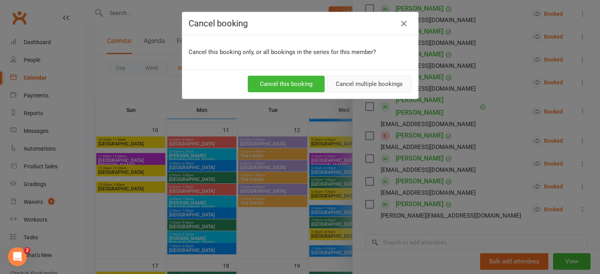
click at [358, 81] on button "Cancel multiple bookings" at bounding box center [369, 84] width 85 height 17
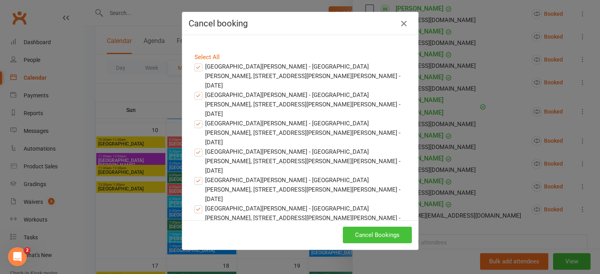
click at [379, 234] on button "Cancel Bookings" at bounding box center [377, 235] width 69 height 17
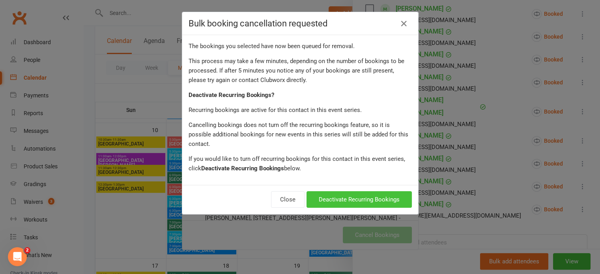
click at [351, 191] on button "Deactivate Recurring Bookings" at bounding box center [359, 199] width 105 height 17
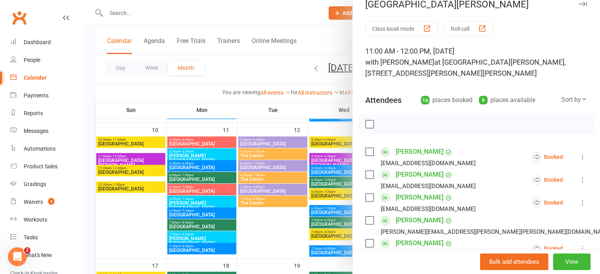
scroll to position [0, 0]
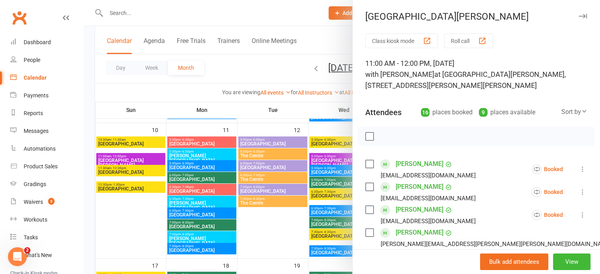
click at [578, 13] on button "button" at bounding box center [582, 15] width 9 height 9
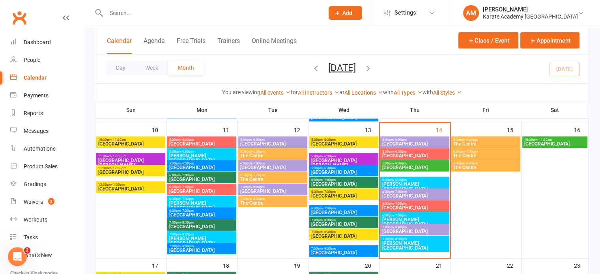
click at [143, 159] on span "[GEOGRAPHIC_DATA][PERSON_NAME]" at bounding box center [131, 162] width 66 height 9
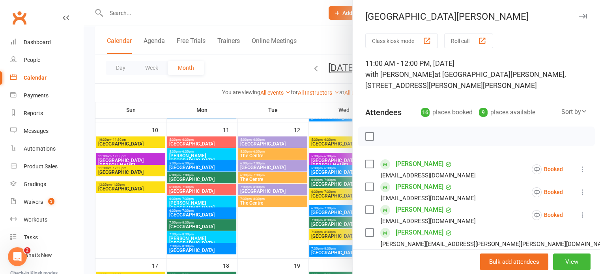
click at [579, 15] on icon "button" at bounding box center [583, 16] width 8 height 5
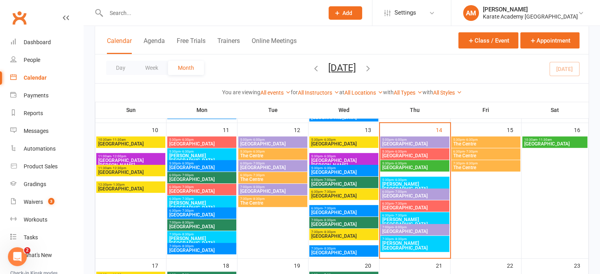
click at [147, 158] on span "[GEOGRAPHIC_DATA][PERSON_NAME]" at bounding box center [131, 162] width 66 height 9
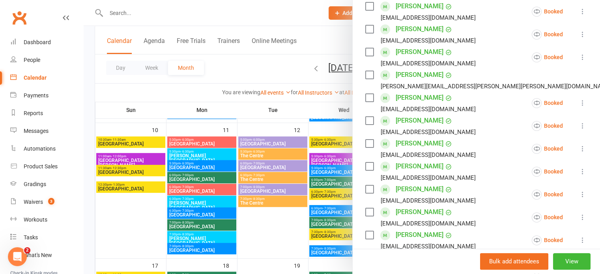
scroll to position [158, 0]
click at [579, 53] on icon at bounding box center [583, 57] width 8 height 8
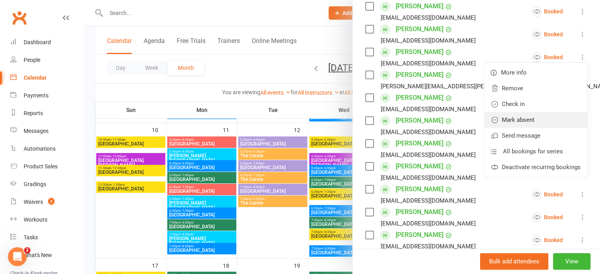
click at [530, 120] on link "Mark absent" at bounding box center [536, 120] width 103 height 16
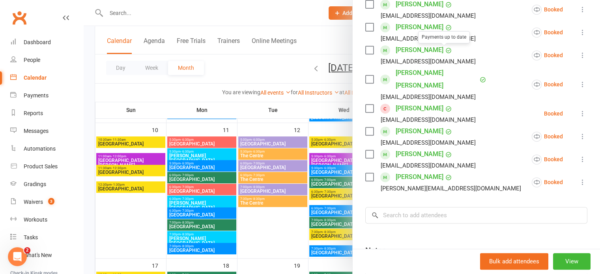
scroll to position [355, 0]
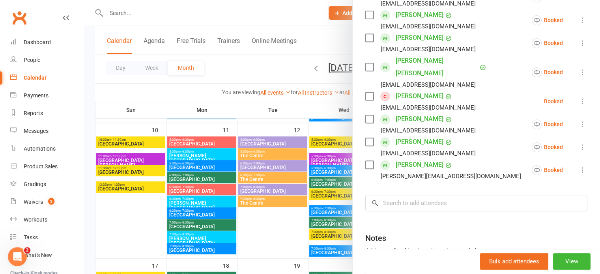
click at [579, 143] on icon at bounding box center [583, 147] width 8 height 8
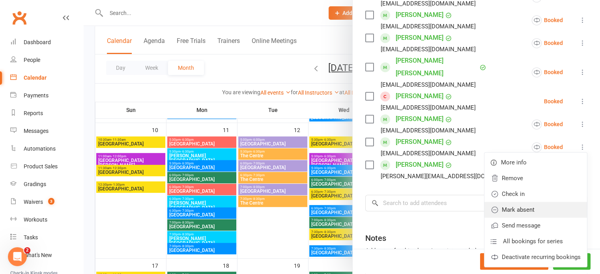
click at [540, 202] on link "Mark absent" at bounding box center [536, 210] width 103 height 16
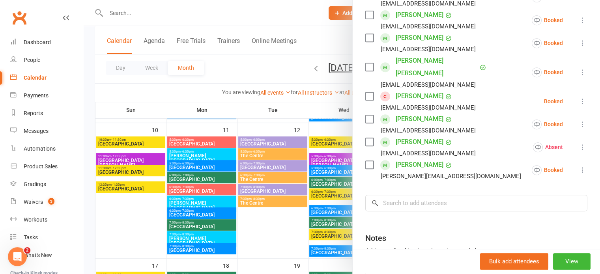
click at [579, 166] on icon at bounding box center [583, 170] width 8 height 8
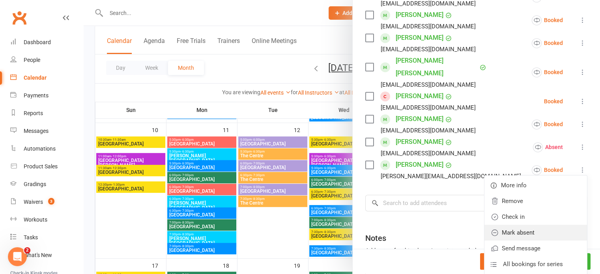
click at [536, 225] on link "Mark absent" at bounding box center [536, 233] width 103 height 16
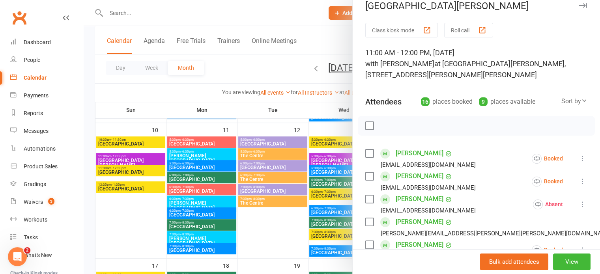
scroll to position [0, 0]
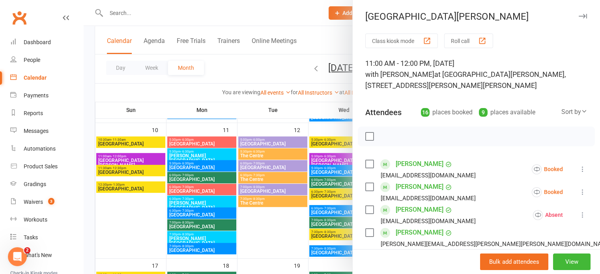
click at [579, 15] on icon "button" at bounding box center [583, 16] width 8 height 5
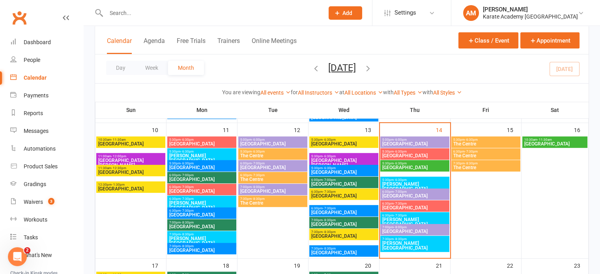
click at [341, 184] on span "[GEOGRAPHIC_DATA]" at bounding box center [344, 184] width 66 height 5
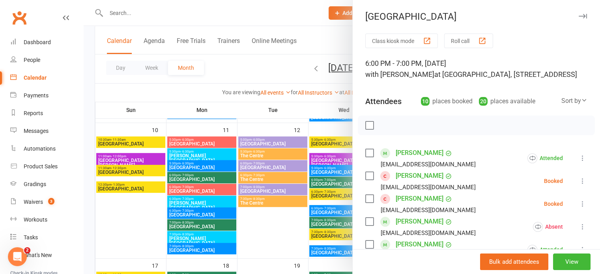
click at [579, 16] on icon "button" at bounding box center [583, 16] width 8 height 5
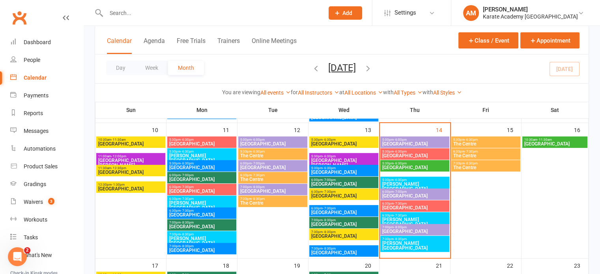
click at [365, 176] on div "5:30pm - 6:30pm [GEOGRAPHIC_DATA]" at bounding box center [343, 170] width 69 height 11
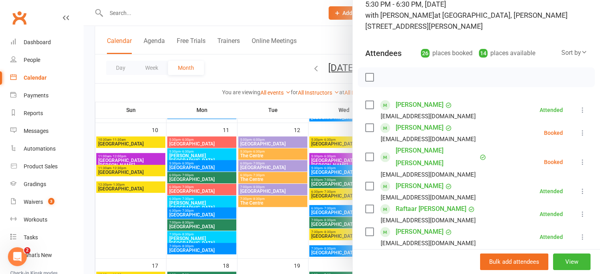
scroll to position [79, 0]
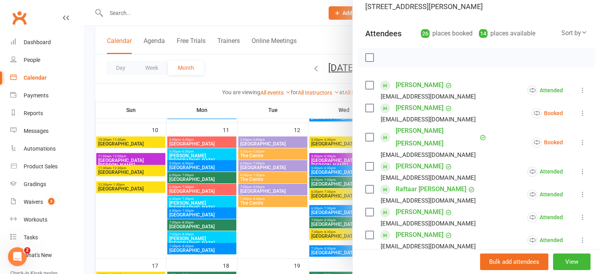
click at [579, 112] on icon at bounding box center [583, 113] width 8 height 8
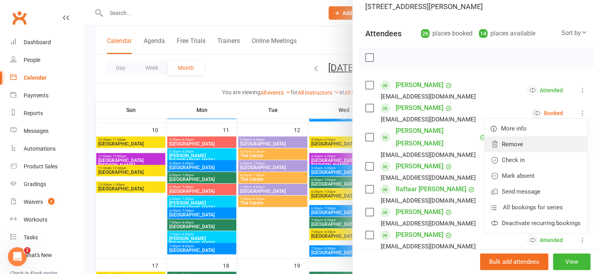
click at [540, 147] on link "Remove" at bounding box center [536, 145] width 103 height 16
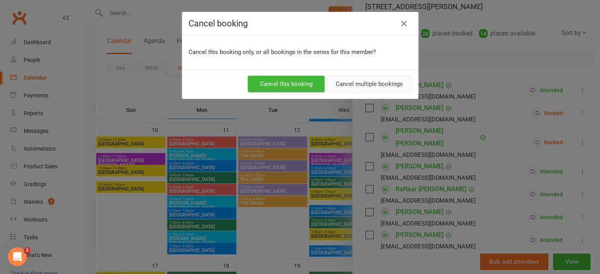
click at [377, 83] on button "Cancel multiple bookings" at bounding box center [369, 84] width 85 height 17
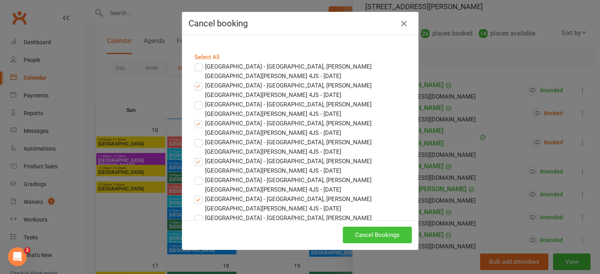
click at [377, 232] on button "Cancel Bookings" at bounding box center [377, 235] width 69 height 17
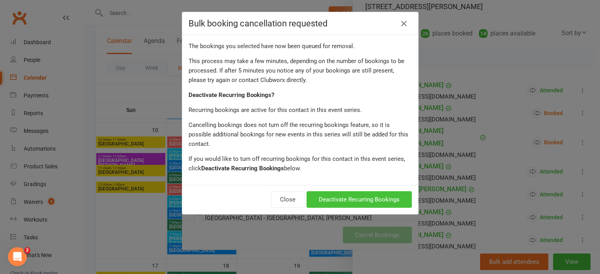
click at [354, 191] on button "Deactivate Recurring Bookings" at bounding box center [359, 199] width 105 height 17
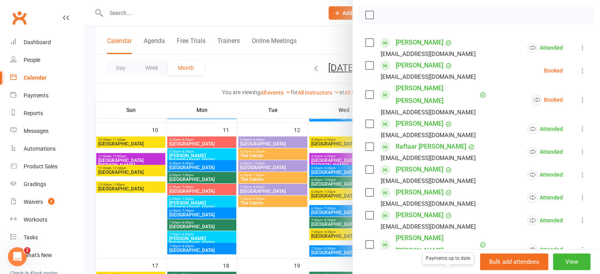
scroll to position [118, 0]
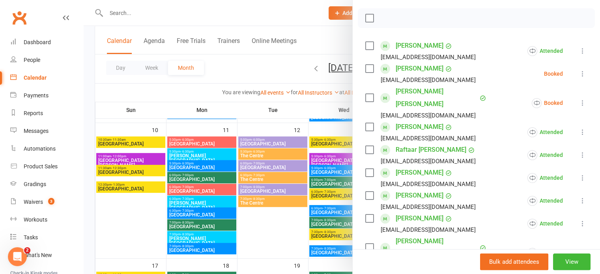
click at [579, 71] on icon at bounding box center [583, 74] width 8 height 8
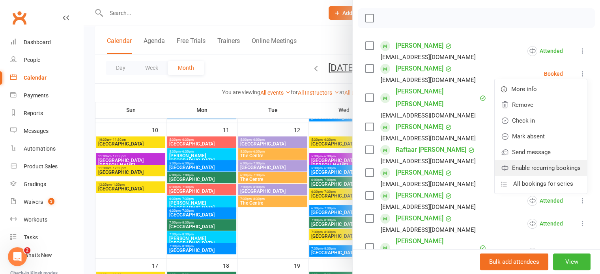
click at [533, 165] on link "Enable recurring bookings" at bounding box center [541, 168] width 92 height 16
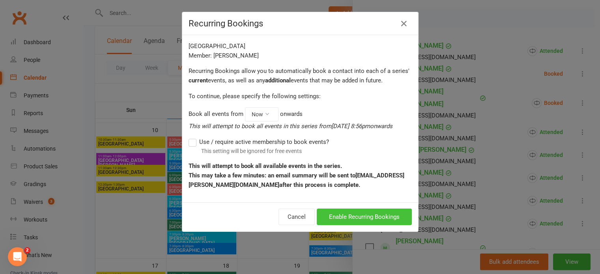
click at [368, 219] on button "Enable Recurring Bookings" at bounding box center [364, 217] width 95 height 17
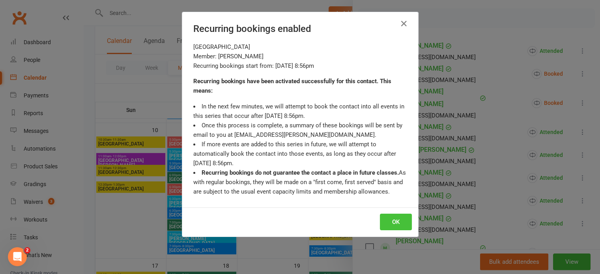
click at [391, 219] on button "OK" at bounding box center [396, 222] width 32 height 17
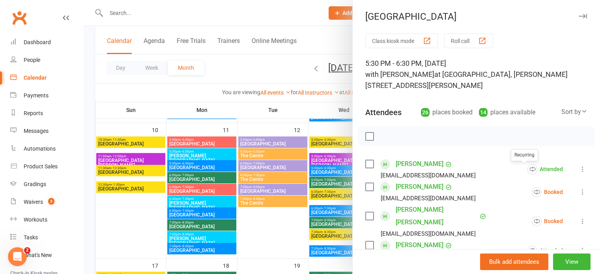
scroll to position [0, 0]
click at [579, 15] on icon "button" at bounding box center [583, 16] width 8 height 5
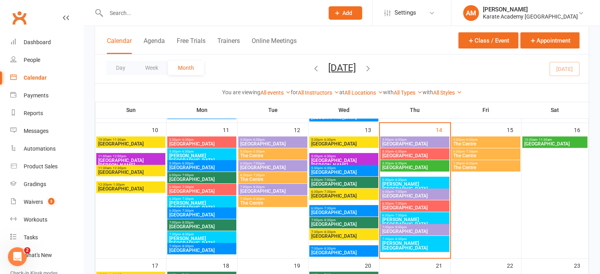
click at [339, 182] on span "[GEOGRAPHIC_DATA]" at bounding box center [344, 184] width 66 height 5
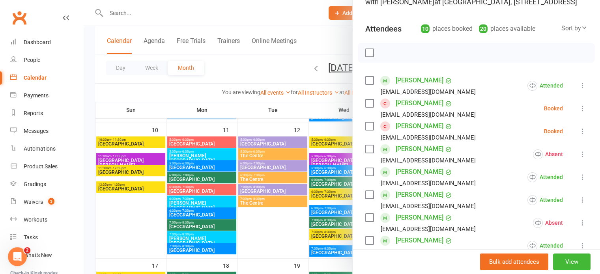
scroll to position [79, 0]
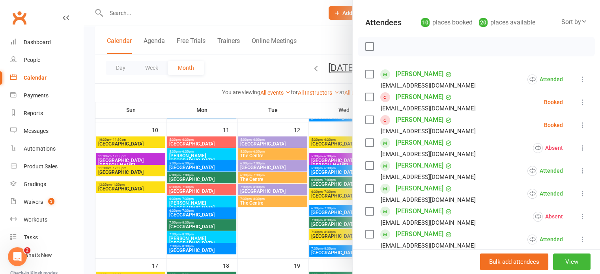
click at [579, 106] on icon at bounding box center [583, 102] width 8 height 8
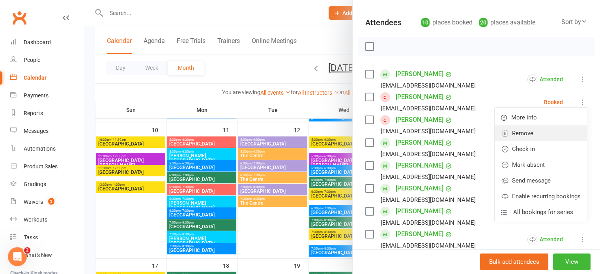
click at [532, 141] on link "Remove" at bounding box center [541, 134] width 92 height 16
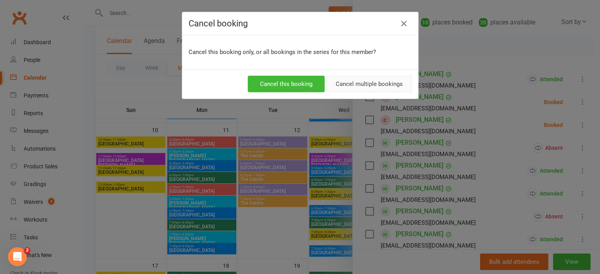
click at [374, 81] on button "Cancel multiple bookings" at bounding box center [369, 84] width 85 height 17
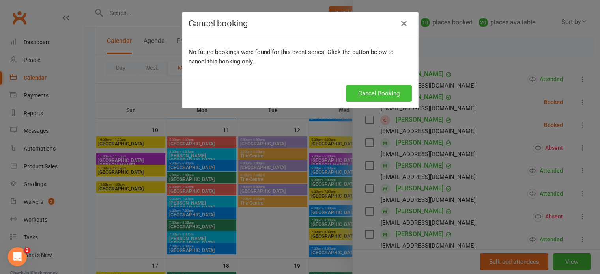
click at [382, 96] on button "Cancel Booking" at bounding box center [379, 93] width 66 height 17
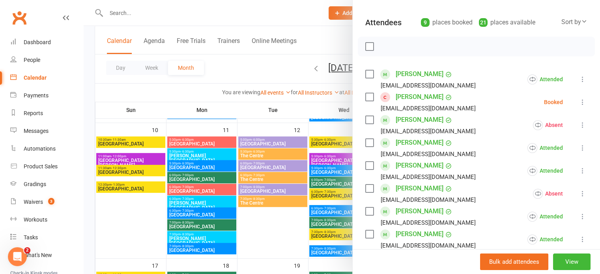
click at [579, 106] on icon at bounding box center [583, 102] width 8 height 8
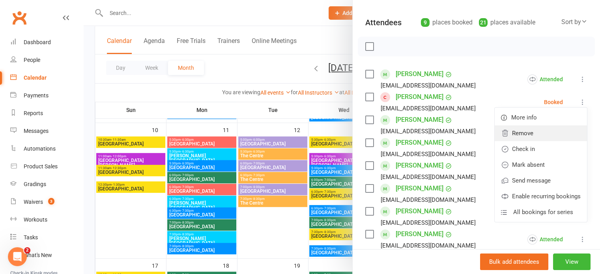
click at [532, 141] on link "Remove" at bounding box center [541, 134] width 92 height 16
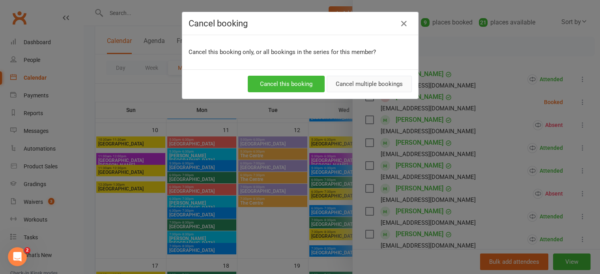
click at [352, 82] on button "Cancel multiple bookings" at bounding box center [369, 84] width 85 height 17
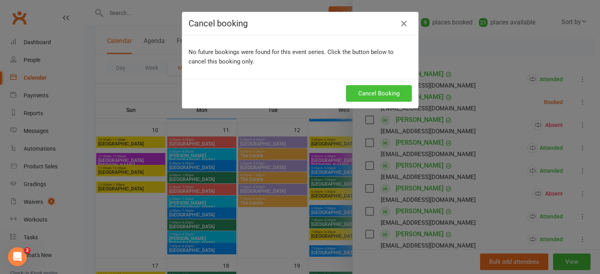
click at [381, 94] on button "Cancel Booking" at bounding box center [379, 93] width 66 height 17
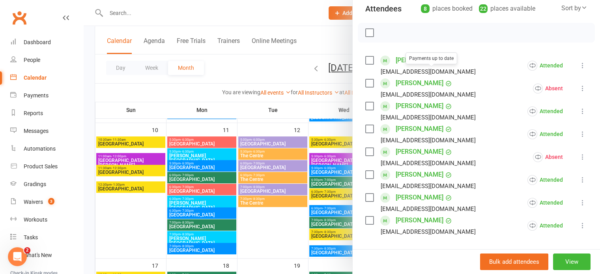
scroll to position [0, 0]
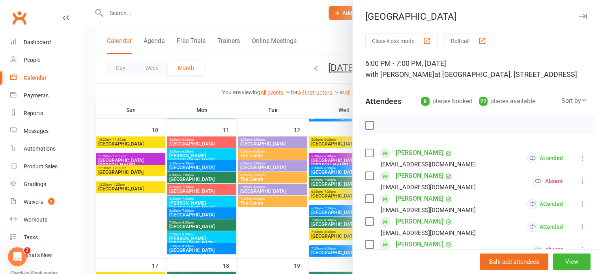
click at [579, 15] on icon "button" at bounding box center [583, 16] width 8 height 5
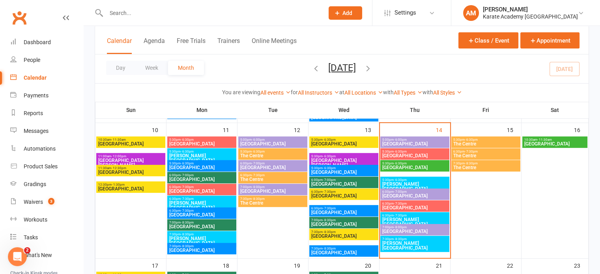
click at [347, 222] on span "[GEOGRAPHIC_DATA]" at bounding box center [344, 224] width 66 height 5
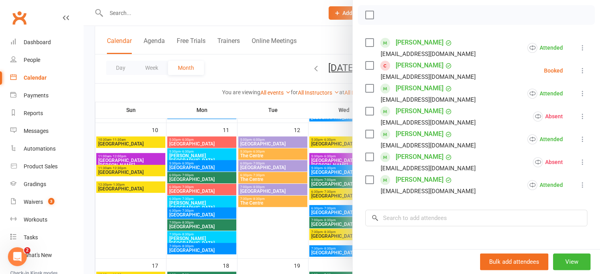
scroll to position [118, 0]
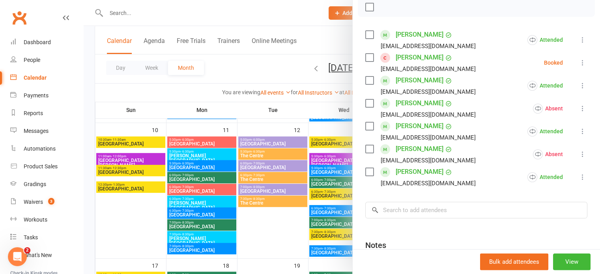
click at [579, 67] on icon at bounding box center [583, 63] width 8 height 8
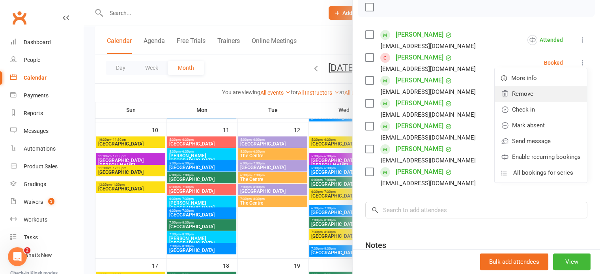
click at [532, 101] on link "Remove" at bounding box center [541, 94] width 92 height 16
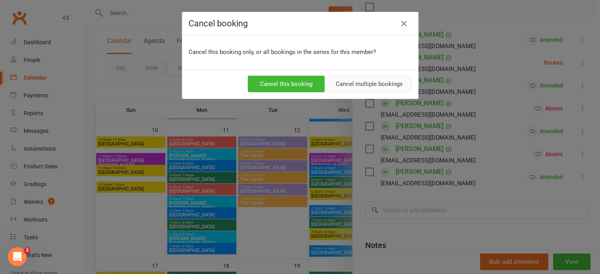
click at [395, 84] on button "Cancel multiple bookings" at bounding box center [369, 84] width 85 height 17
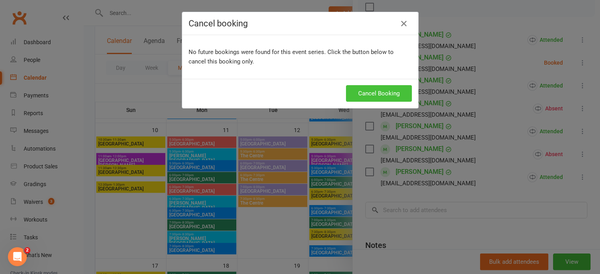
click at [392, 87] on button "Cancel Booking" at bounding box center [379, 93] width 66 height 17
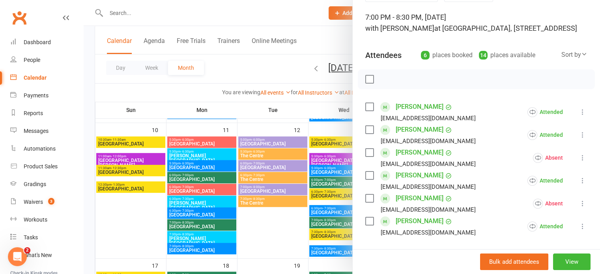
scroll to position [0, 0]
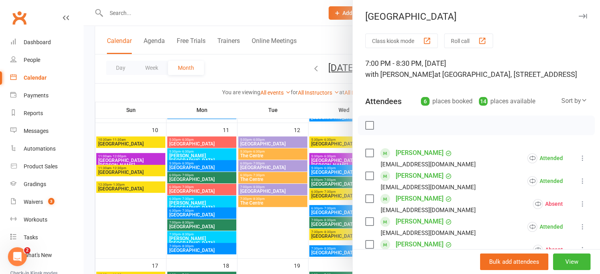
click at [579, 14] on icon "button" at bounding box center [583, 16] width 8 height 5
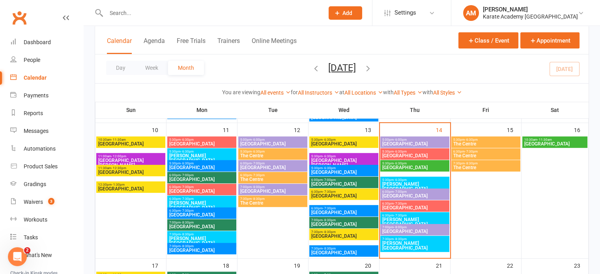
click at [423, 184] on span "[PERSON_NAME][GEOGRAPHIC_DATA]" at bounding box center [415, 186] width 66 height 9
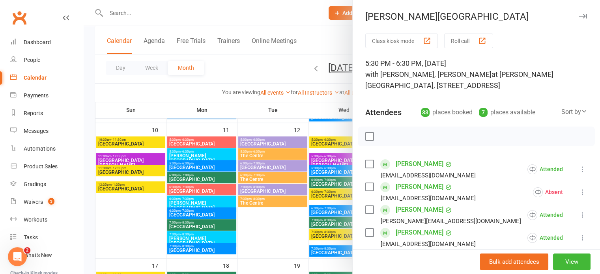
click at [579, 14] on icon "button" at bounding box center [583, 16] width 8 height 5
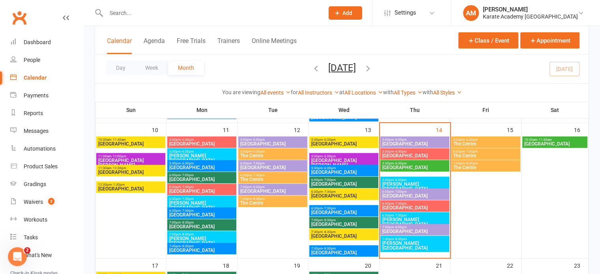
click at [401, 216] on span "- 7:30pm" at bounding box center [400, 216] width 13 height 4
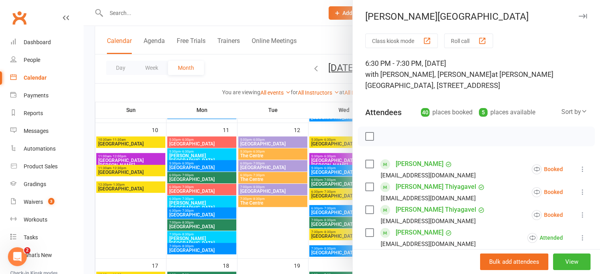
click at [579, 14] on icon "button" at bounding box center [583, 16] width 8 height 5
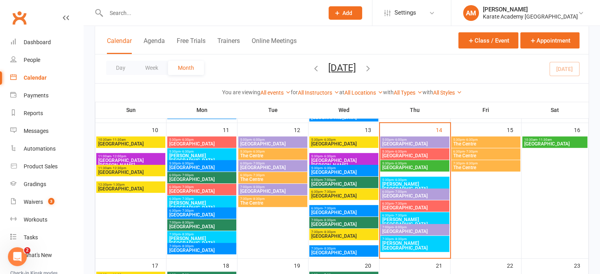
click at [407, 241] on span "[PERSON_NAME][GEOGRAPHIC_DATA]" at bounding box center [415, 245] width 66 height 9
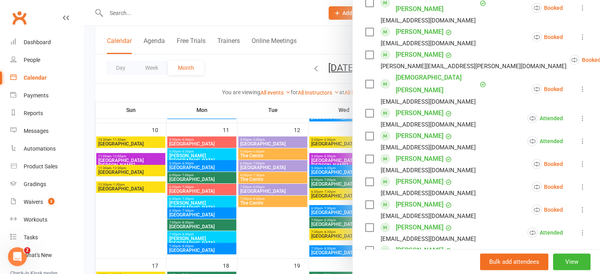
scroll to position [710, 0]
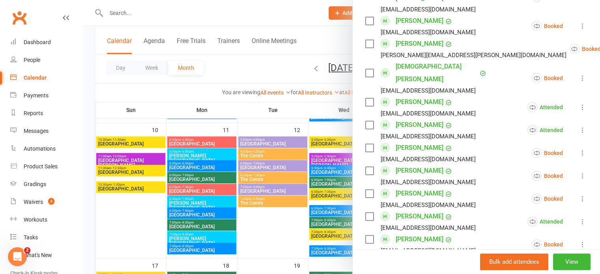
click at [579, 241] on icon at bounding box center [583, 245] width 8 height 8
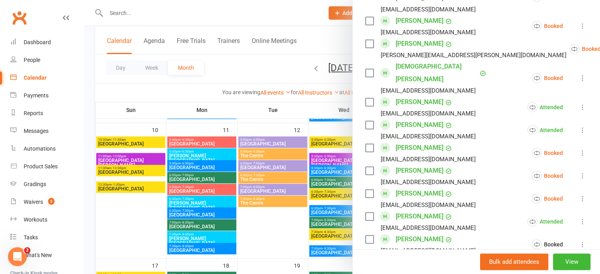
click at [579, 195] on icon at bounding box center [583, 199] width 8 height 8
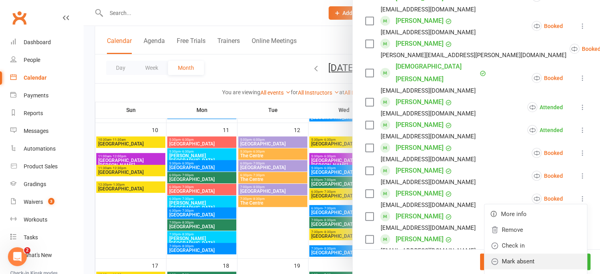
click at [542, 254] on link "Mark absent" at bounding box center [536, 262] width 103 height 16
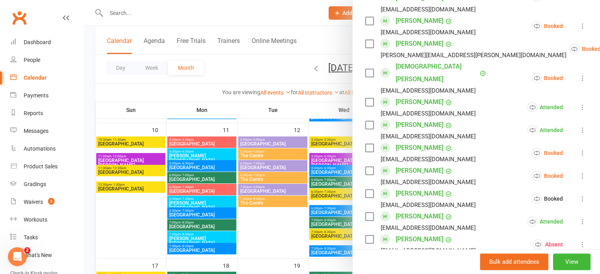
click at [579, 172] on icon at bounding box center [583, 176] width 8 height 8
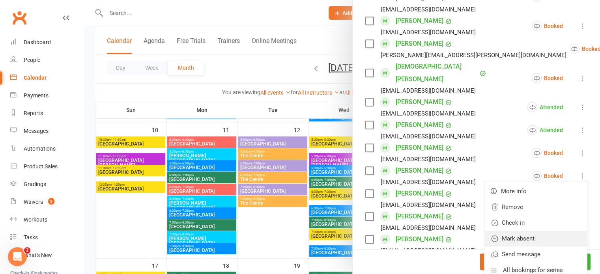
click at [546, 231] on link "Mark absent" at bounding box center [536, 239] width 103 height 16
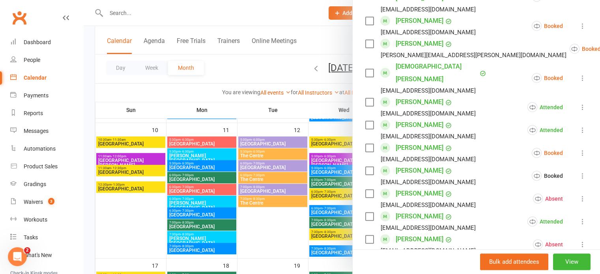
click at [579, 149] on icon at bounding box center [583, 153] width 8 height 8
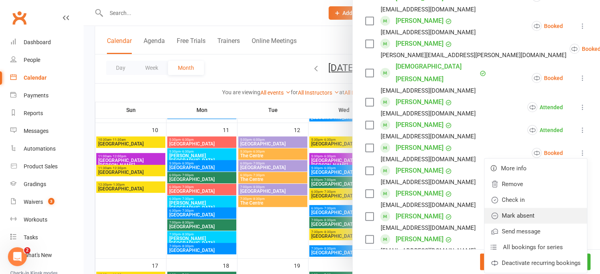
click at [543, 208] on link "Mark absent" at bounding box center [536, 216] width 103 height 16
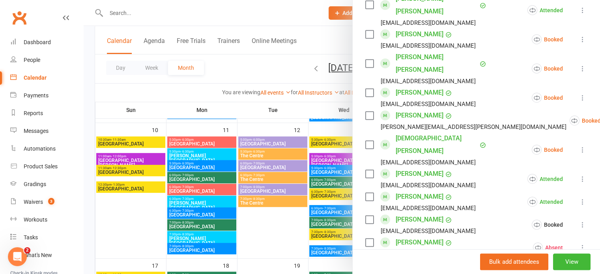
scroll to position [632, 0]
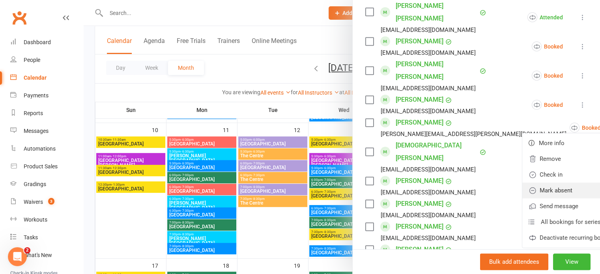
click at [549, 183] on link "Mark absent" at bounding box center [574, 191] width 103 height 16
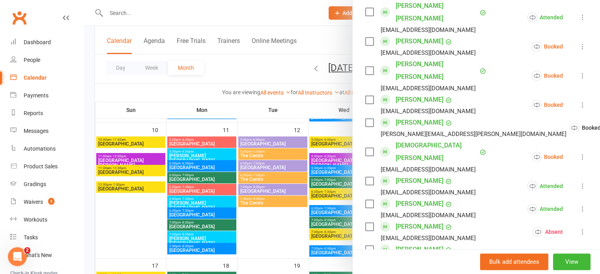
click at [579, 101] on icon at bounding box center [583, 105] width 8 height 8
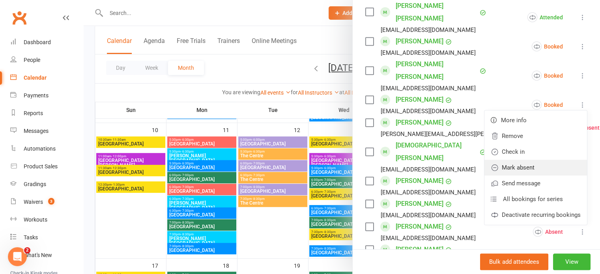
click at [546, 160] on link "Mark absent" at bounding box center [536, 168] width 103 height 16
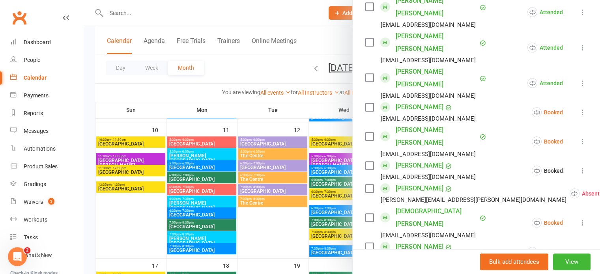
scroll to position [553, 0]
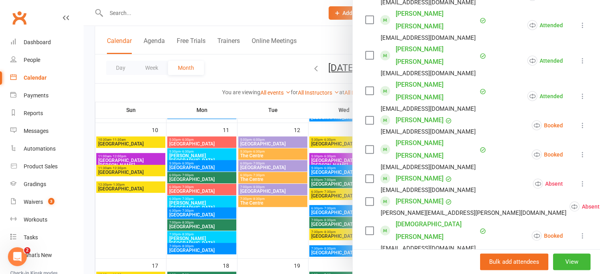
click at [579, 151] on icon at bounding box center [583, 155] width 8 height 8
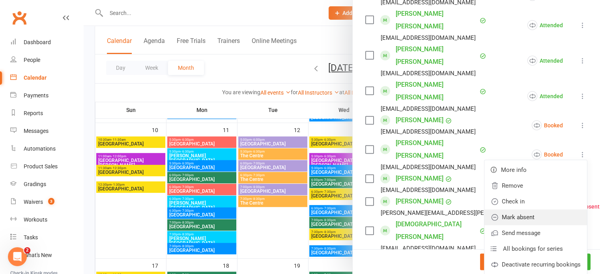
click at [536, 210] on link "Mark absent" at bounding box center [536, 218] width 103 height 16
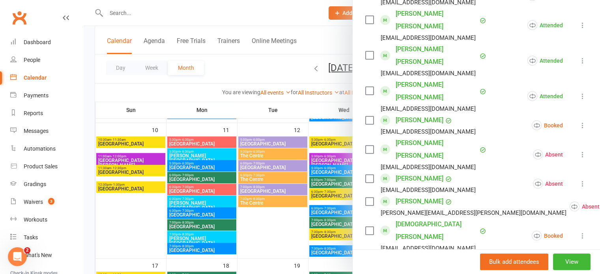
click at [579, 122] on icon at bounding box center [583, 126] width 8 height 8
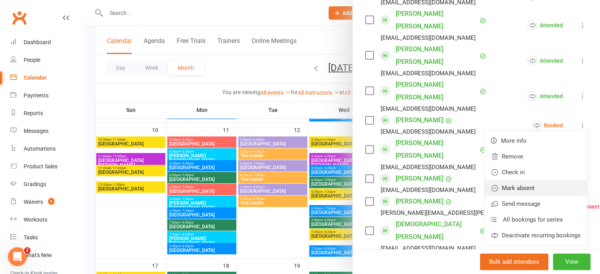
click at [540, 180] on link "Mark absent" at bounding box center [536, 188] width 103 height 16
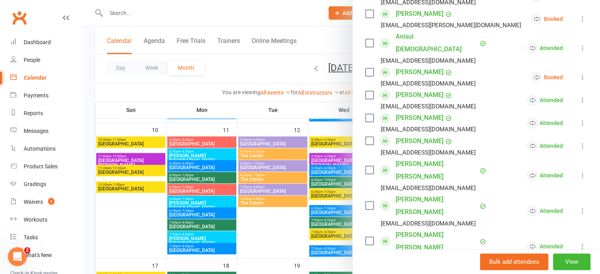
scroll to position [395, 0]
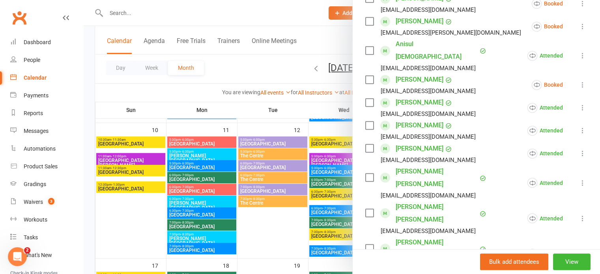
click at [579, 81] on icon at bounding box center [583, 85] width 8 height 8
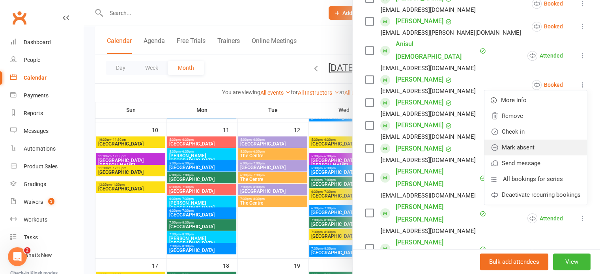
click at [549, 140] on link "Mark absent" at bounding box center [536, 148] width 103 height 16
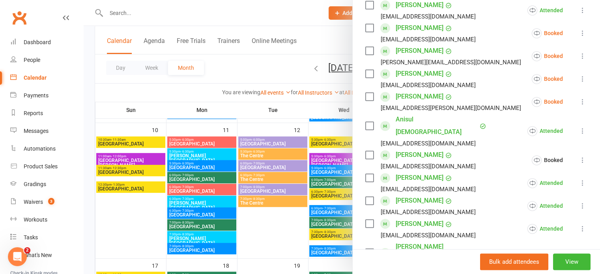
scroll to position [316, 0]
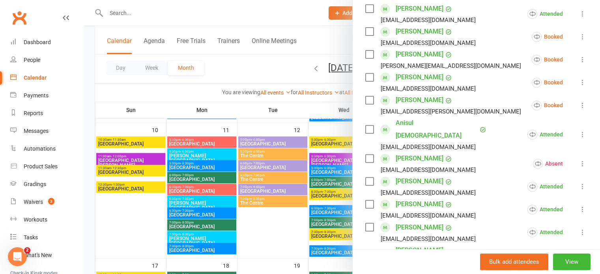
click at [579, 103] on icon at bounding box center [583, 105] width 8 height 8
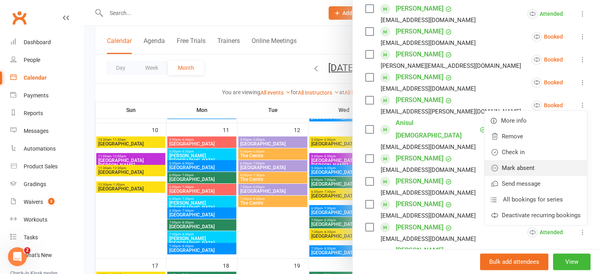
click at [539, 164] on link "Mark absent" at bounding box center [536, 168] width 103 height 16
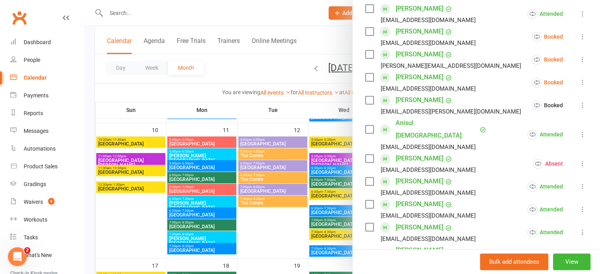
click at [579, 79] on icon at bounding box center [583, 83] width 8 height 8
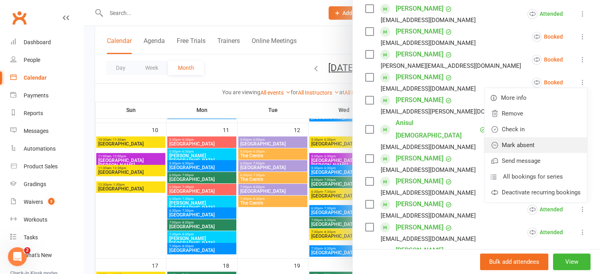
click at [544, 146] on link "Mark absent" at bounding box center [536, 145] width 103 height 16
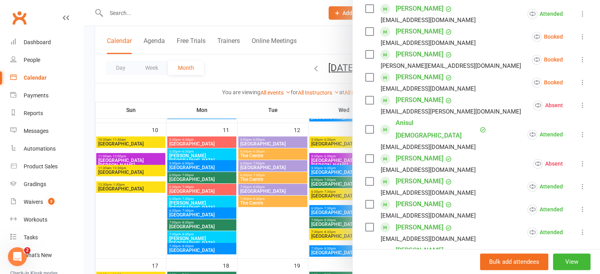
click at [579, 58] on icon at bounding box center [583, 60] width 8 height 8
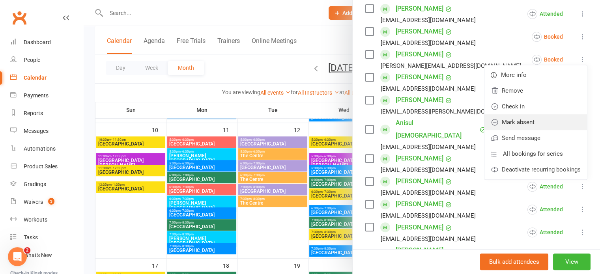
click at [551, 122] on link "Mark absent" at bounding box center [536, 122] width 103 height 16
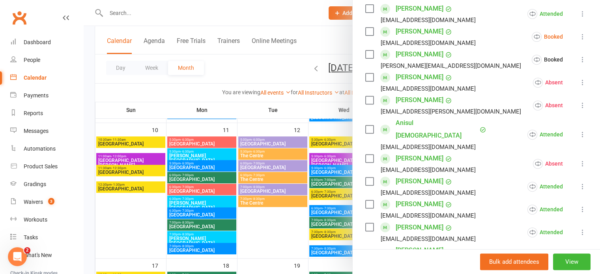
click at [579, 36] on icon at bounding box center [583, 37] width 8 height 8
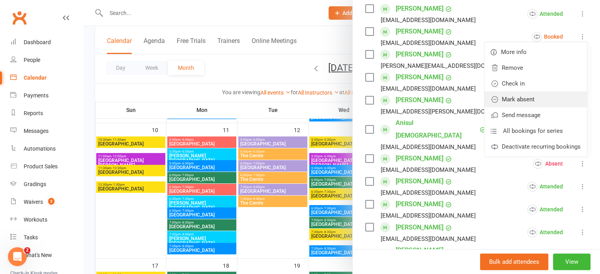
click at [545, 99] on link "Mark absent" at bounding box center [536, 100] width 103 height 16
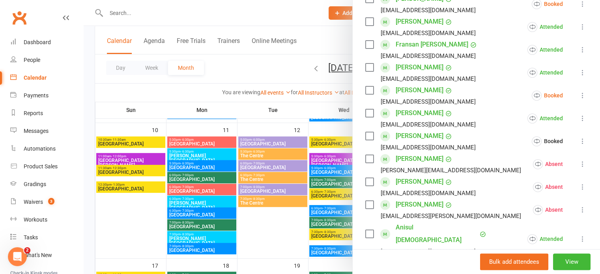
scroll to position [197, 0]
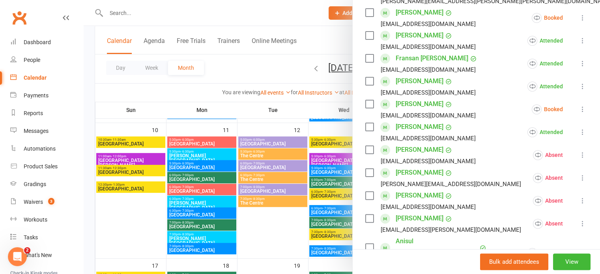
click at [579, 110] on icon at bounding box center [583, 109] width 8 height 8
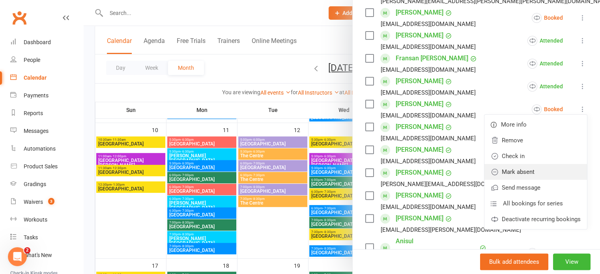
click at [546, 168] on link "Mark absent" at bounding box center [536, 172] width 103 height 16
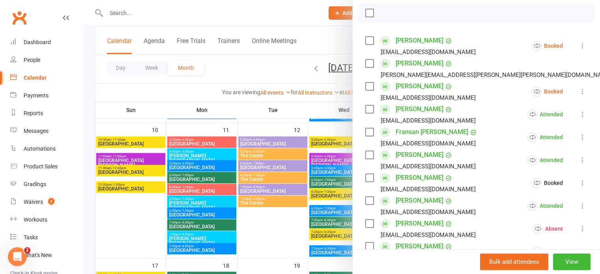
scroll to position [118, 0]
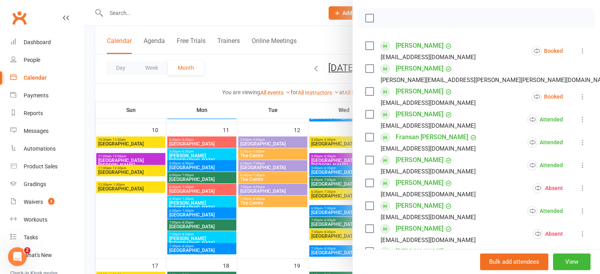
click at [579, 96] on icon at bounding box center [583, 97] width 8 height 8
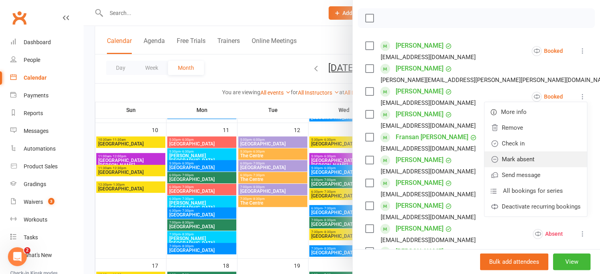
click at [543, 157] on link "Mark absent" at bounding box center [536, 160] width 103 height 16
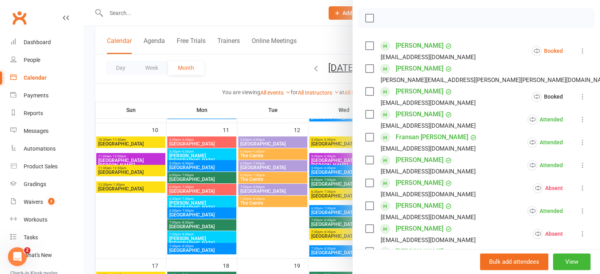
click at [579, 49] on icon at bounding box center [583, 51] width 8 height 8
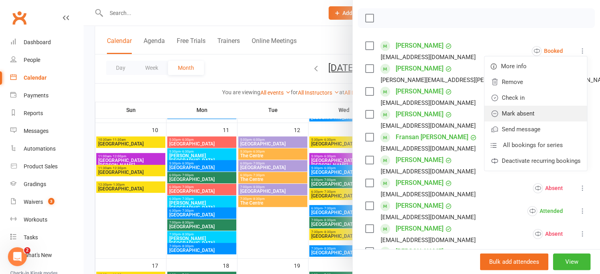
click at [544, 110] on link "Mark absent" at bounding box center [536, 114] width 103 height 16
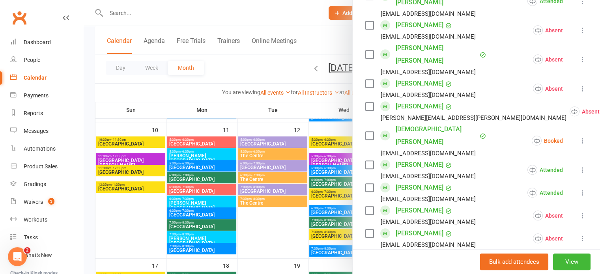
scroll to position [671, 0]
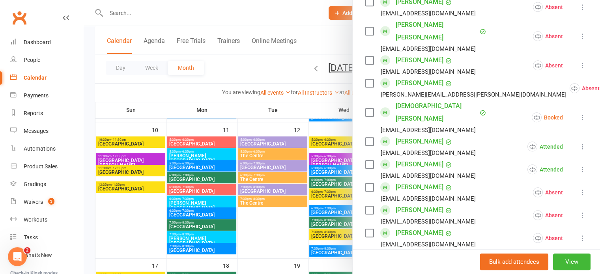
click at [579, 114] on icon at bounding box center [583, 118] width 8 height 8
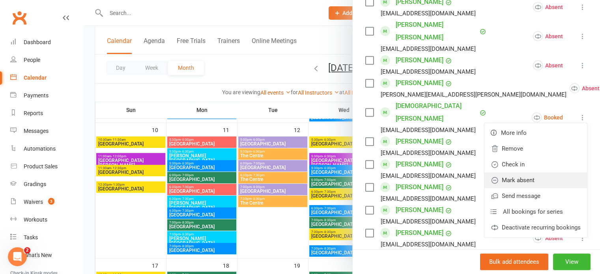
click at [545, 172] on link "Mark absent" at bounding box center [536, 180] width 103 height 16
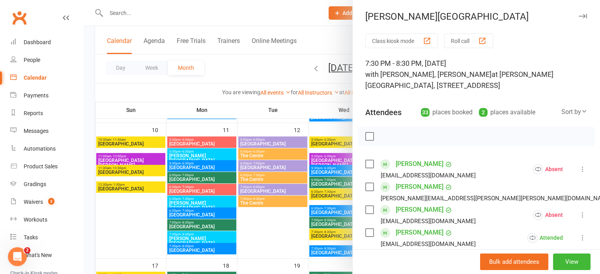
scroll to position [0, 0]
click at [579, 15] on icon "button" at bounding box center [583, 16] width 8 height 5
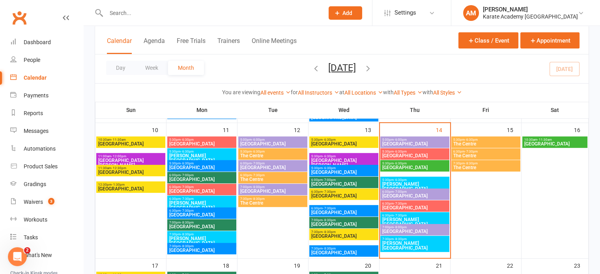
click at [424, 216] on span "6:30pm - 7:30pm" at bounding box center [415, 216] width 66 height 4
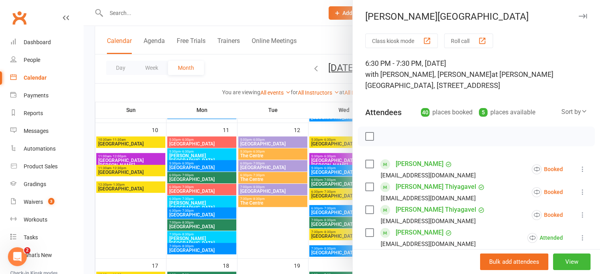
click at [579, 16] on icon "button" at bounding box center [583, 16] width 8 height 5
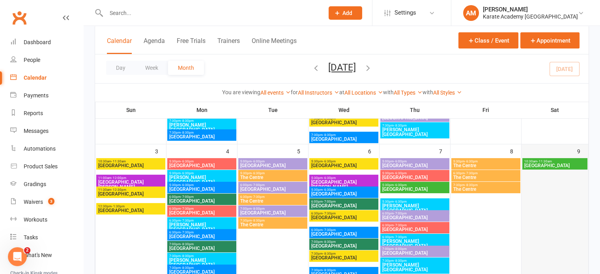
scroll to position [158, 0]
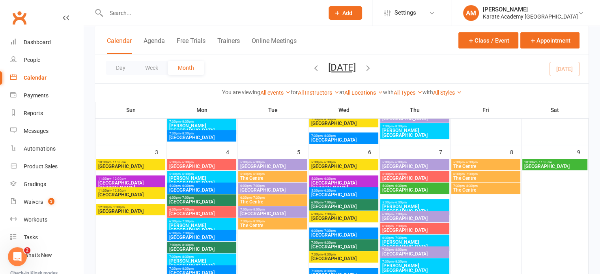
click at [549, 165] on span "[GEOGRAPHIC_DATA]" at bounding box center [555, 166] width 62 height 5
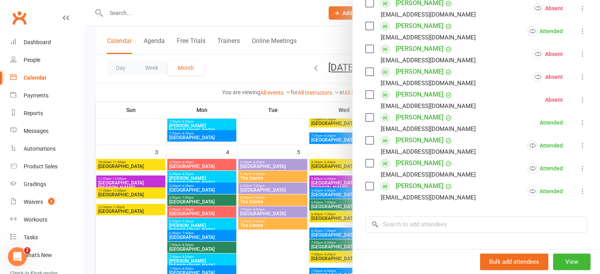
scroll to position [237, 0]
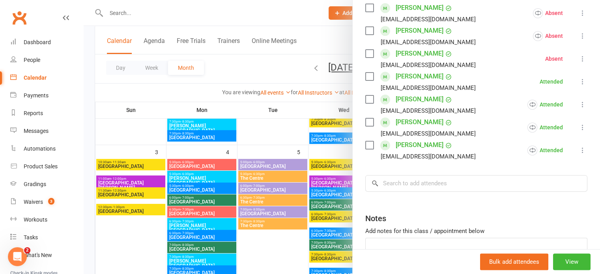
click at [579, 86] on icon at bounding box center [583, 82] width 8 height 8
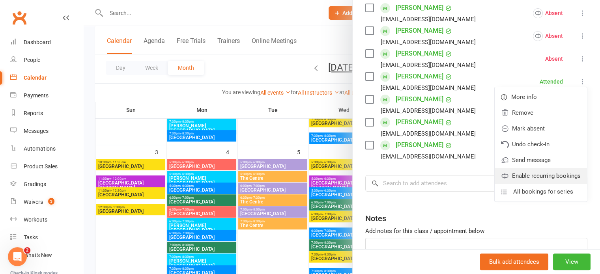
click at [534, 184] on link "Enable recurring bookings" at bounding box center [541, 176] width 92 height 16
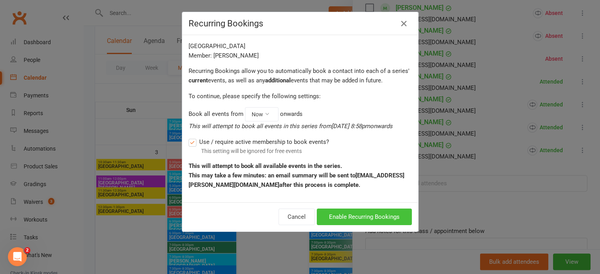
click at [388, 216] on button "Enable Recurring Bookings" at bounding box center [364, 217] width 95 height 17
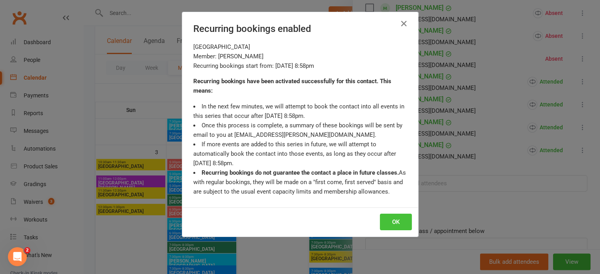
click at [390, 221] on button "OK" at bounding box center [396, 222] width 32 height 17
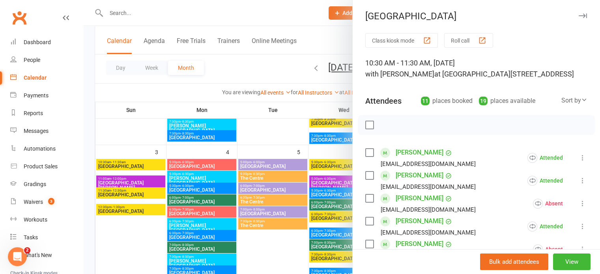
scroll to position [0, 0]
click at [579, 15] on icon "button" at bounding box center [583, 16] width 8 height 5
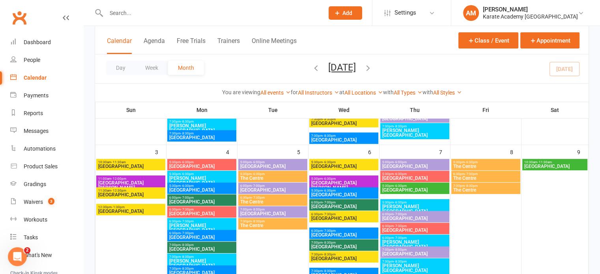
click at [409, 192] on span "[GEOGRAPHIC_DATA]" at bounding box center [415, 190] width 66 height 5
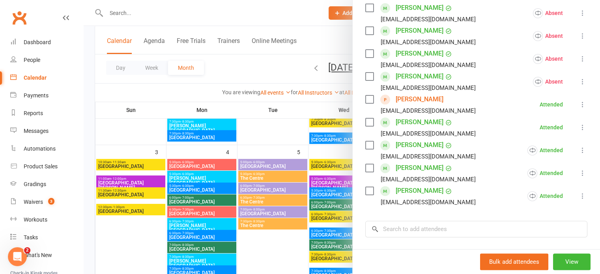
scroll to position [237, 0]
click at [579, 131] on icon at bounding box center [583, 128] width 8 height 8
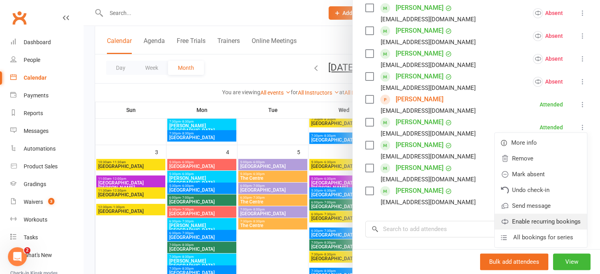
click at [535, 230] on link "Enable recurring bookings" at bounding box center [541, 222] width 92 height 16
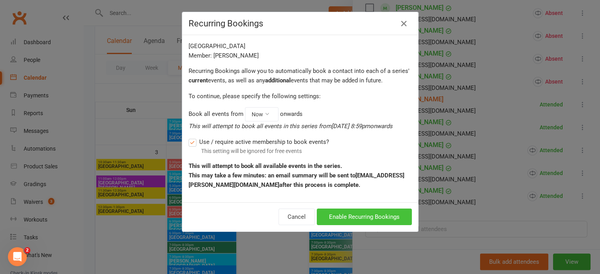
click at [386, 213] on button "Enable Recurring Bookings" at bounding box center [364, 217] width 95 height 17
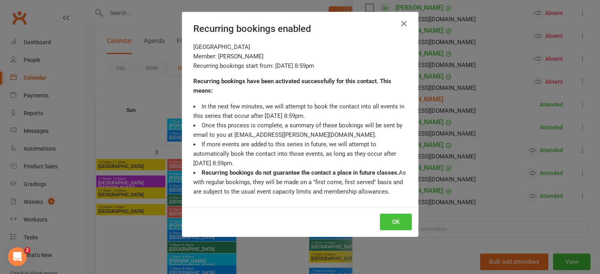
click at [399, 217] on button "OK" at bounding box center [396, 222] width 32 height 17
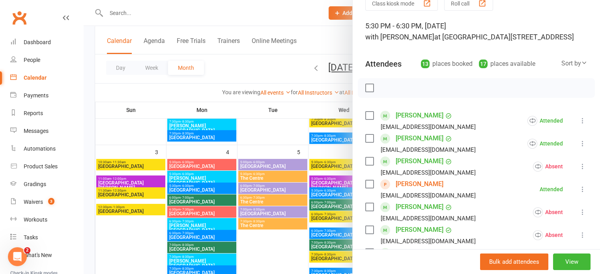
scroll to position [0, 0]
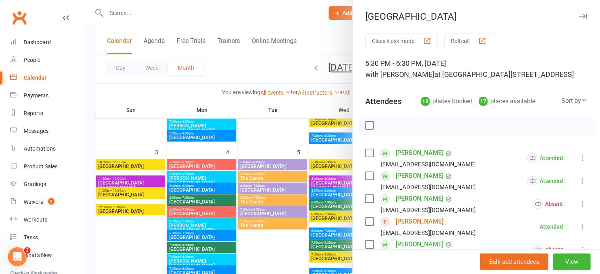
click at [579, 15] on icon "button" at bounding box center [583, 16] width 8 height 5
